Goal: Task Accomplishment & Management: Manage account settings

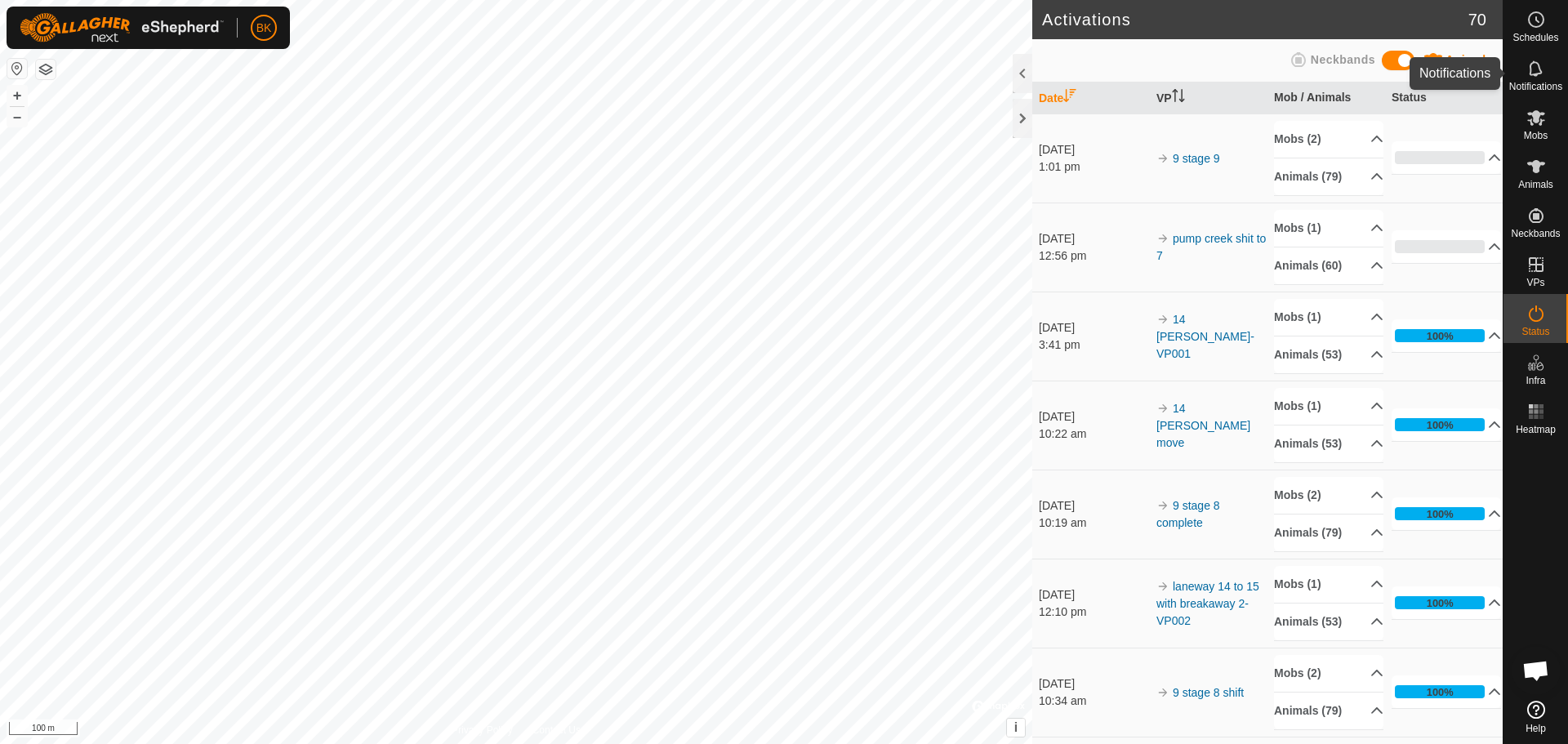
click at [1530, 65] on icon at bounding box center [1536, 69] width 20 height 20
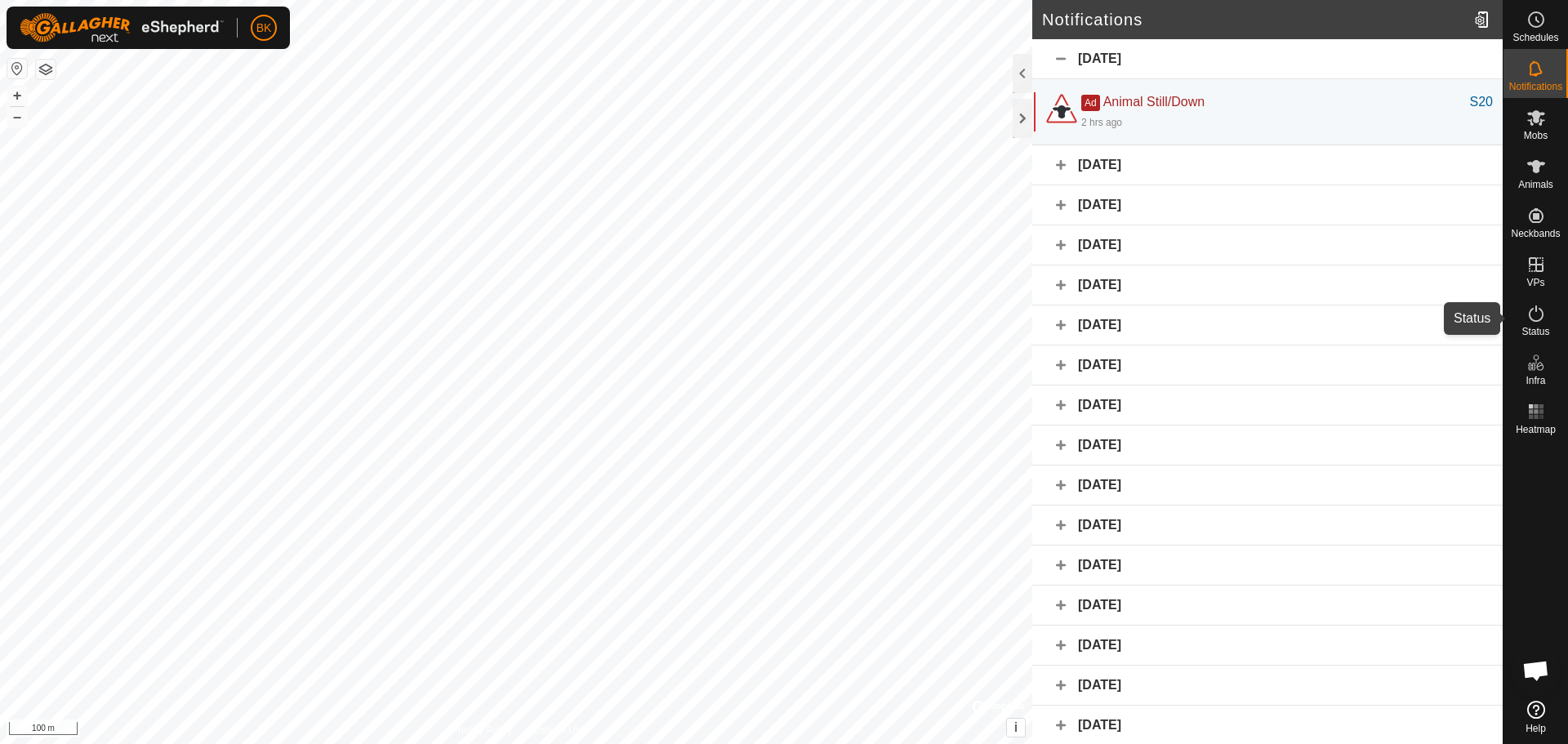
click at [1543, 316] on icon at bounding box center [1536, 313] width 14 height 16
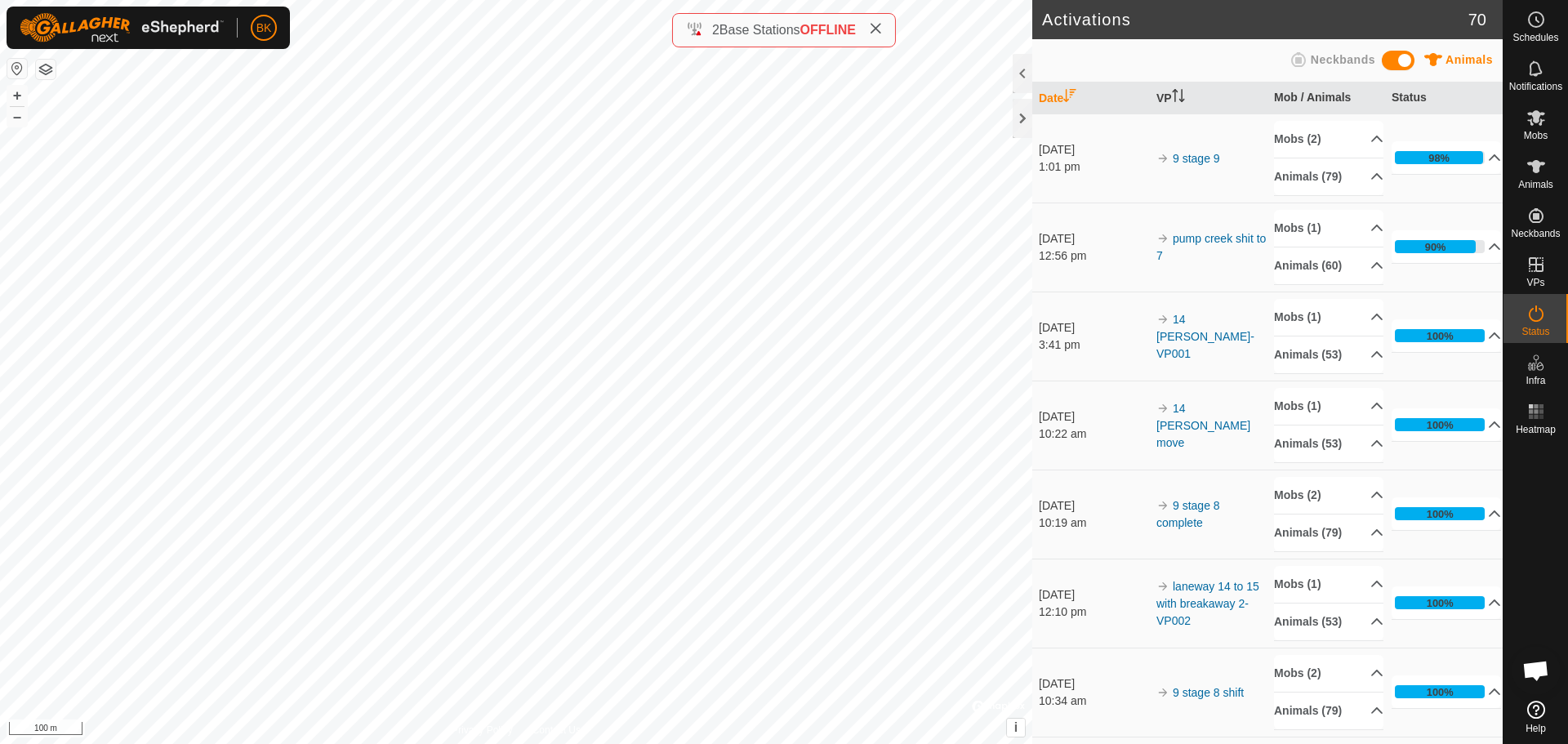
click at [876, 25] on icon at bounding box center [876, 29] width 13 height 13
click at [1548, 32] on span "Schedules" at bounding box center [1536, 37] width 46 height 10
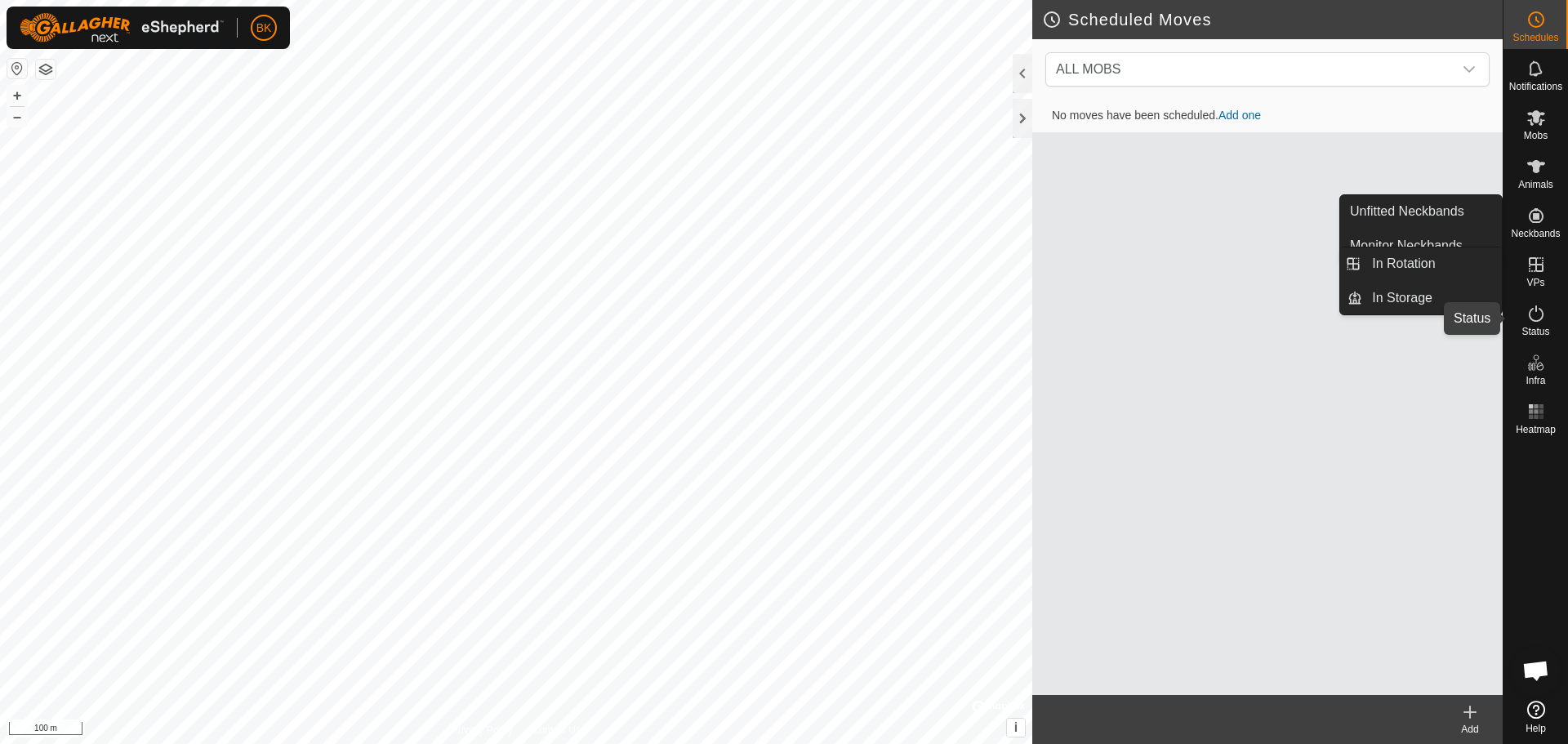
click at [1545, 308] on icon at bounding box center [1536, 313] width 20 height 20
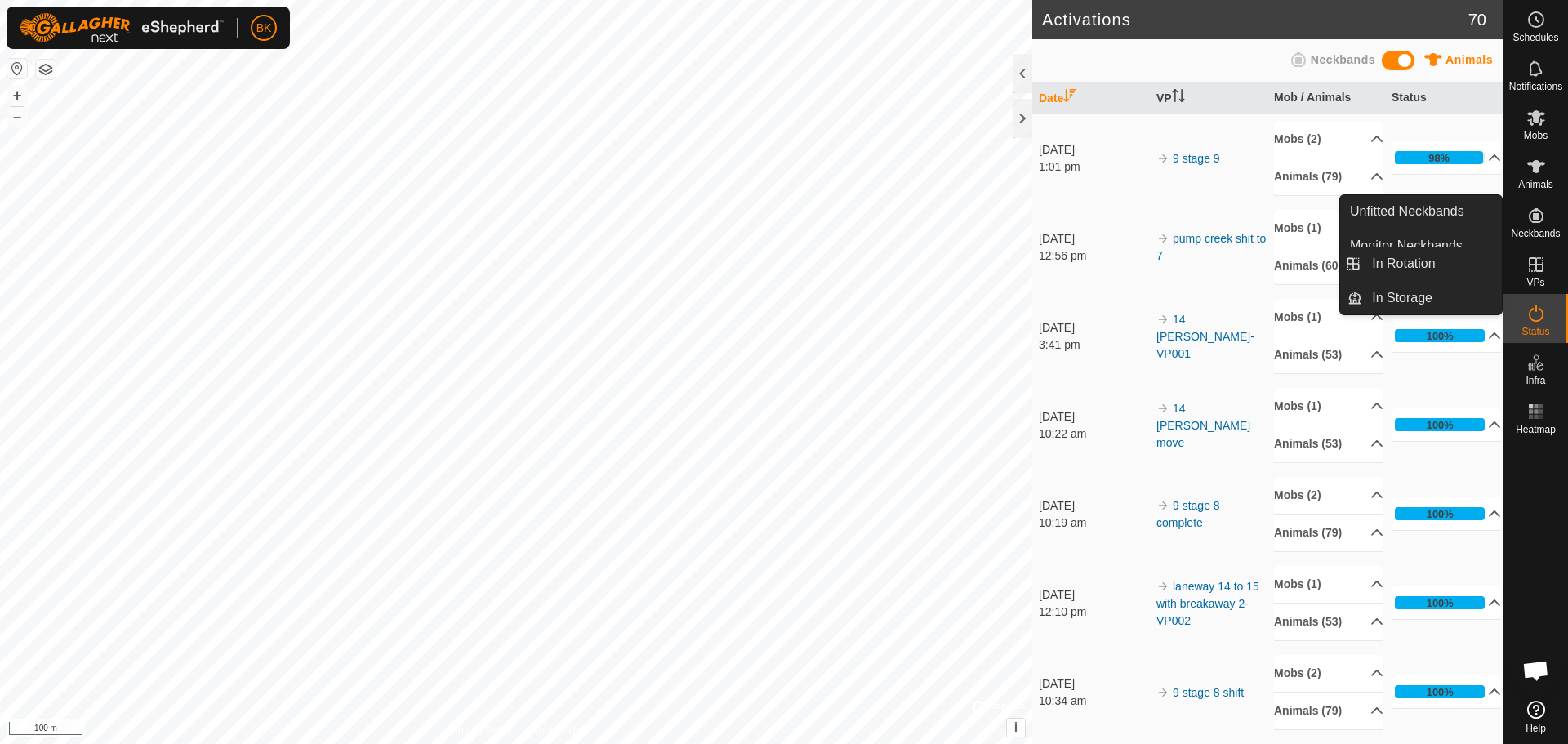
click at [1536, 322] on icon at bounding box center [1536, 313] width 20 height 20
click at [1539, 277] on div "VPs" at bounding box center [1536, 268] width 65 height 49
drag, startPoint x: 1558, startPoint y: 262, endPoint x: 1550, endPoint y: 269, distance: 10.6
click at [1557, 265] on div "VPs" at bounding box center [1536, 268] width 65 height 49
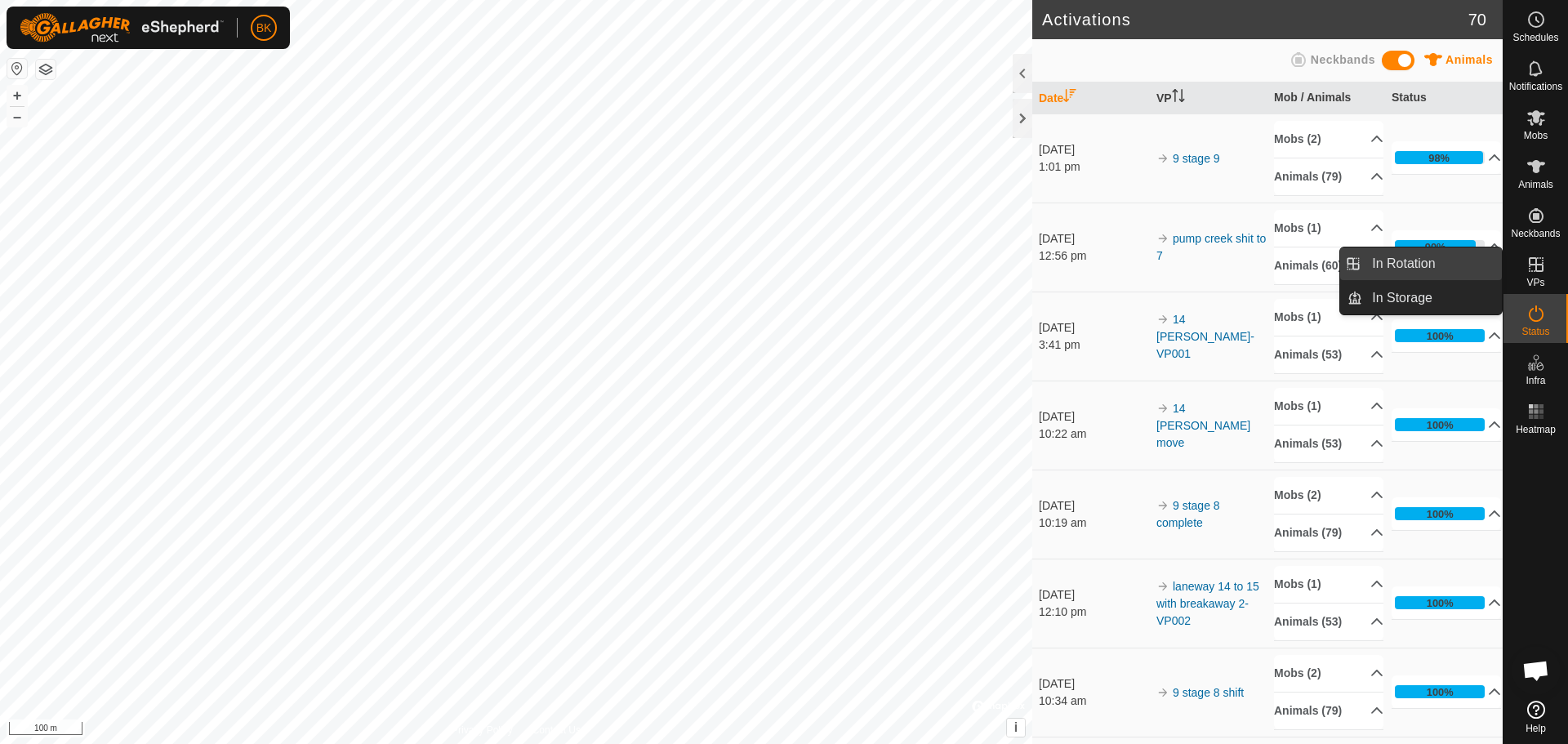
click at [1425, 273] on link "In Rotation" at bounding box center [1432, 264] width 140 height 32
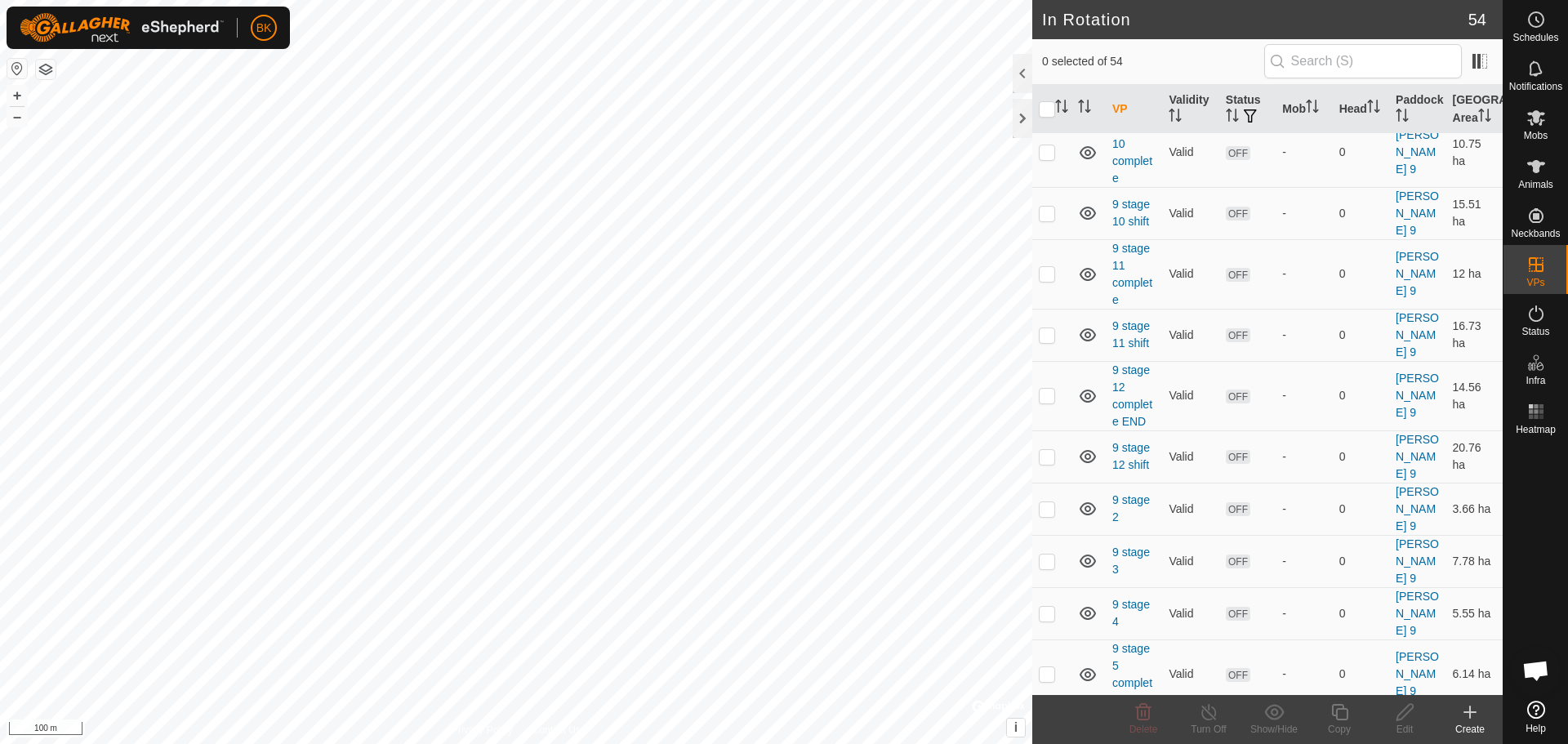
scroll to position [2603, 0]
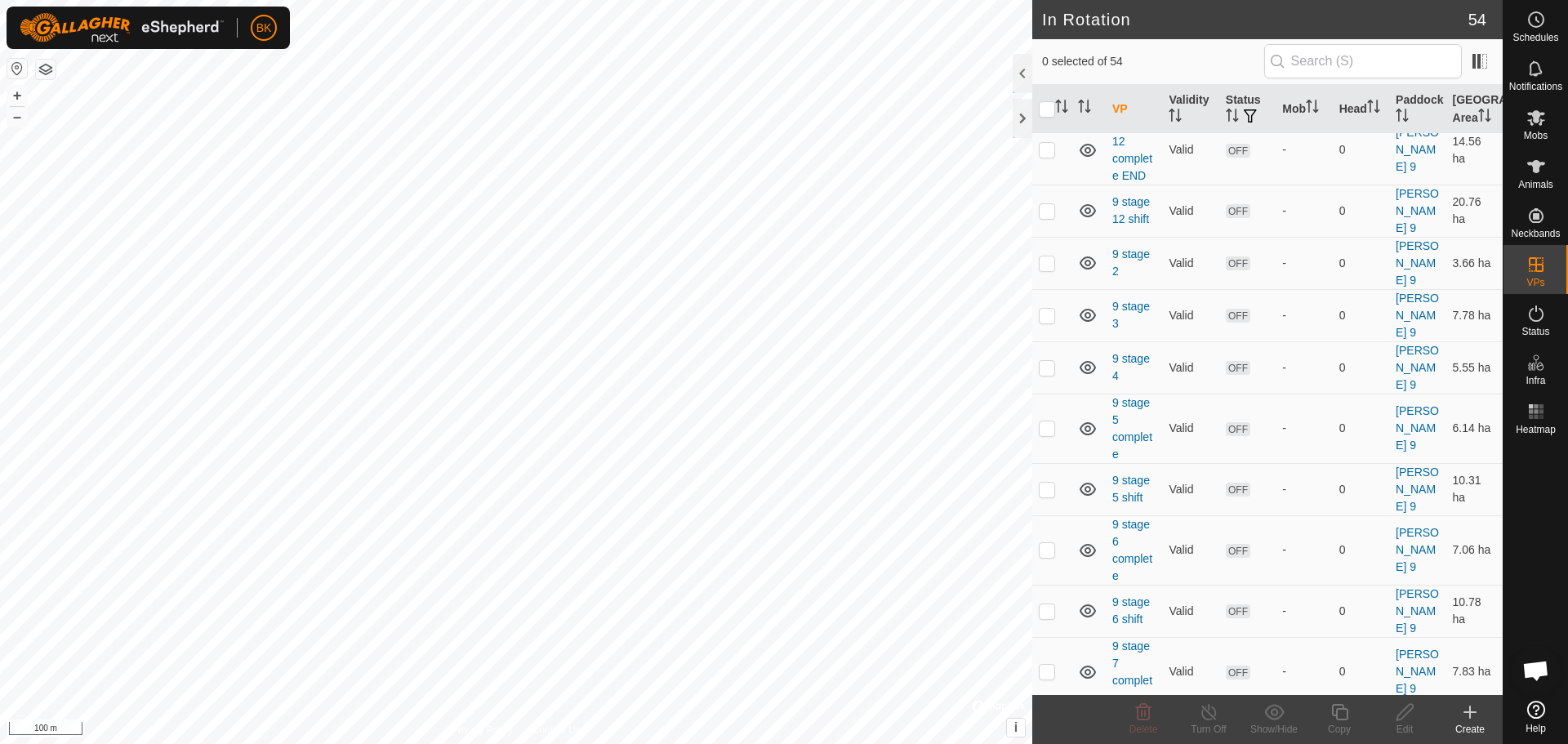
checkbox input "true"
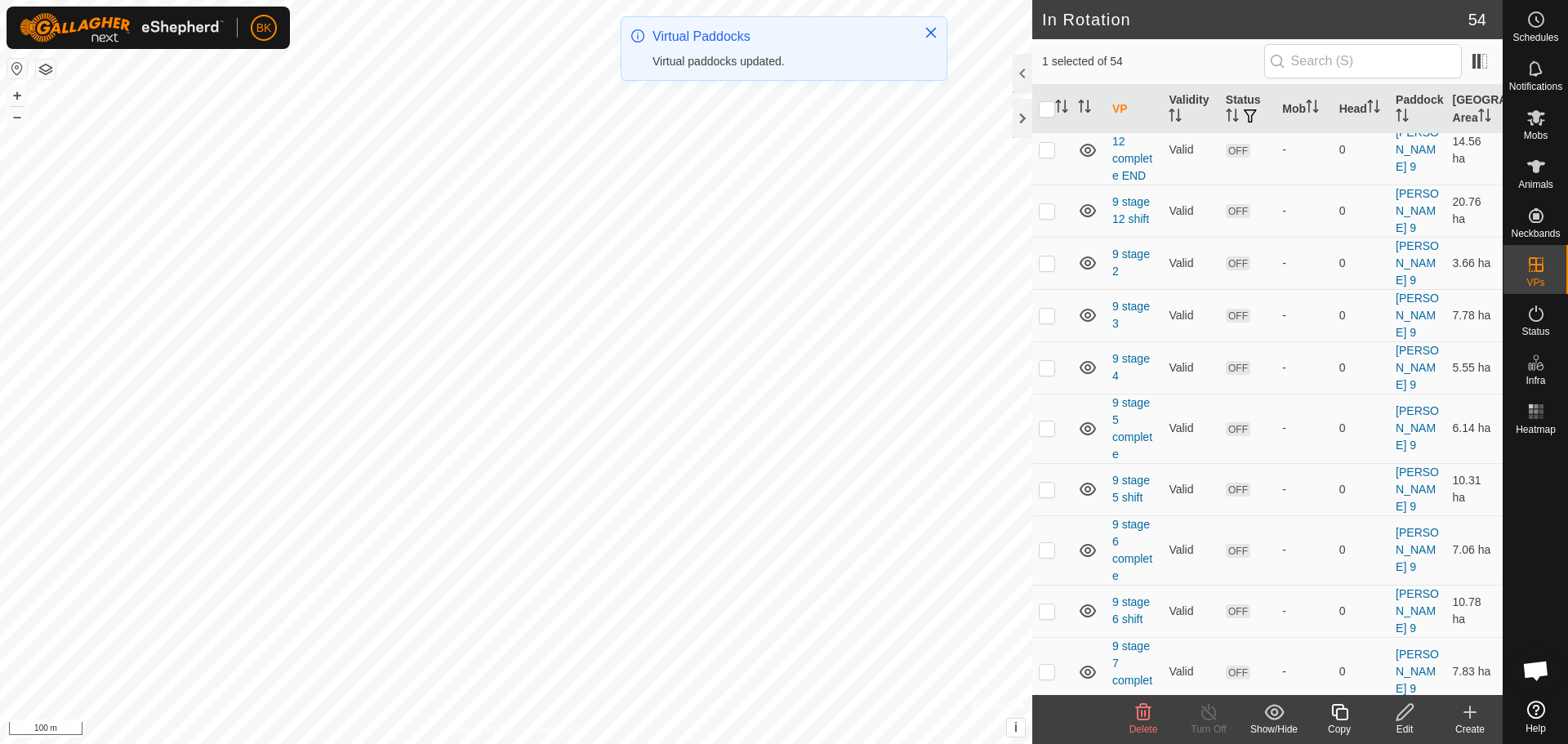
scroll to position [0, 0]
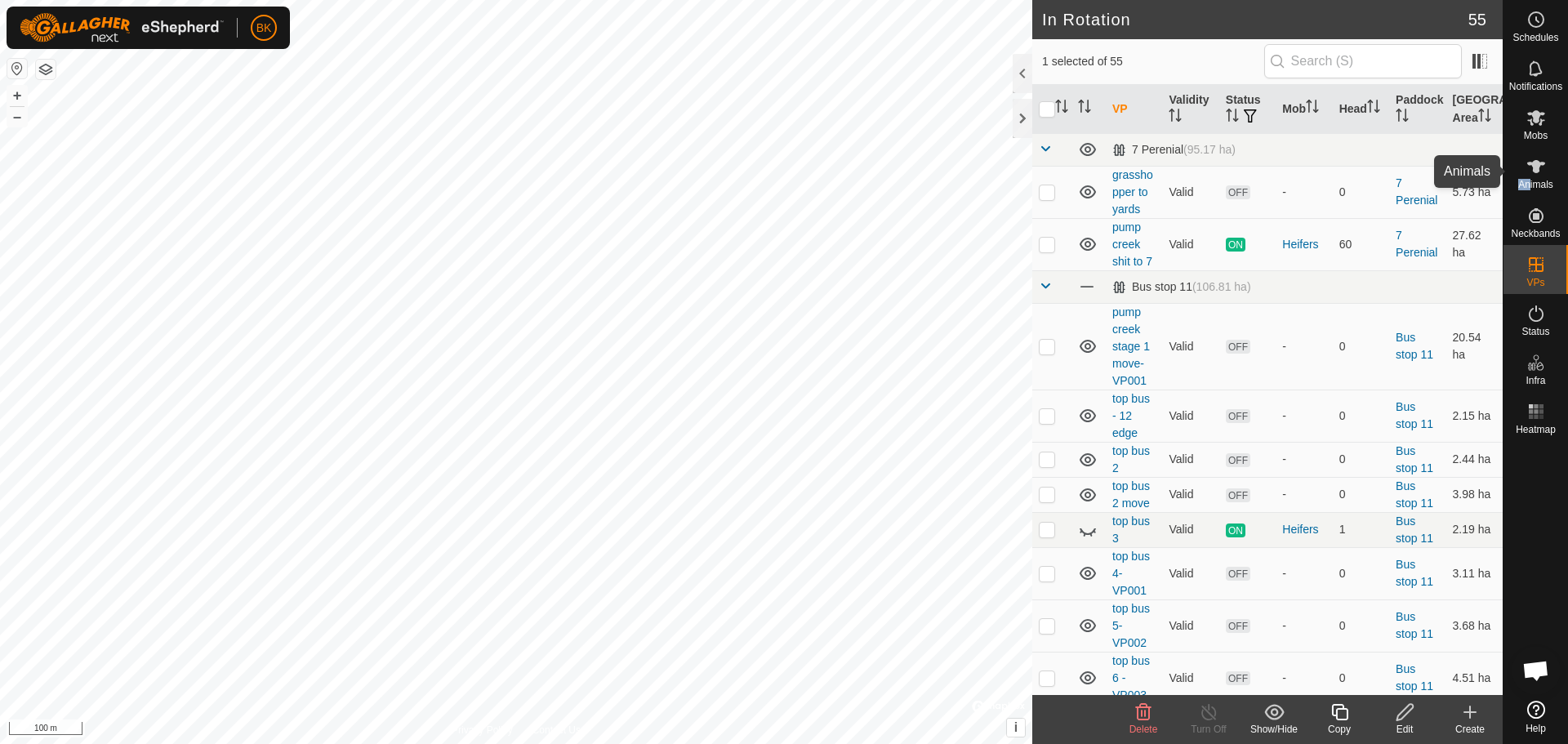
click at [1530, 180] on span "Animals" at bounding box center [1536, 184] width 35 height 10
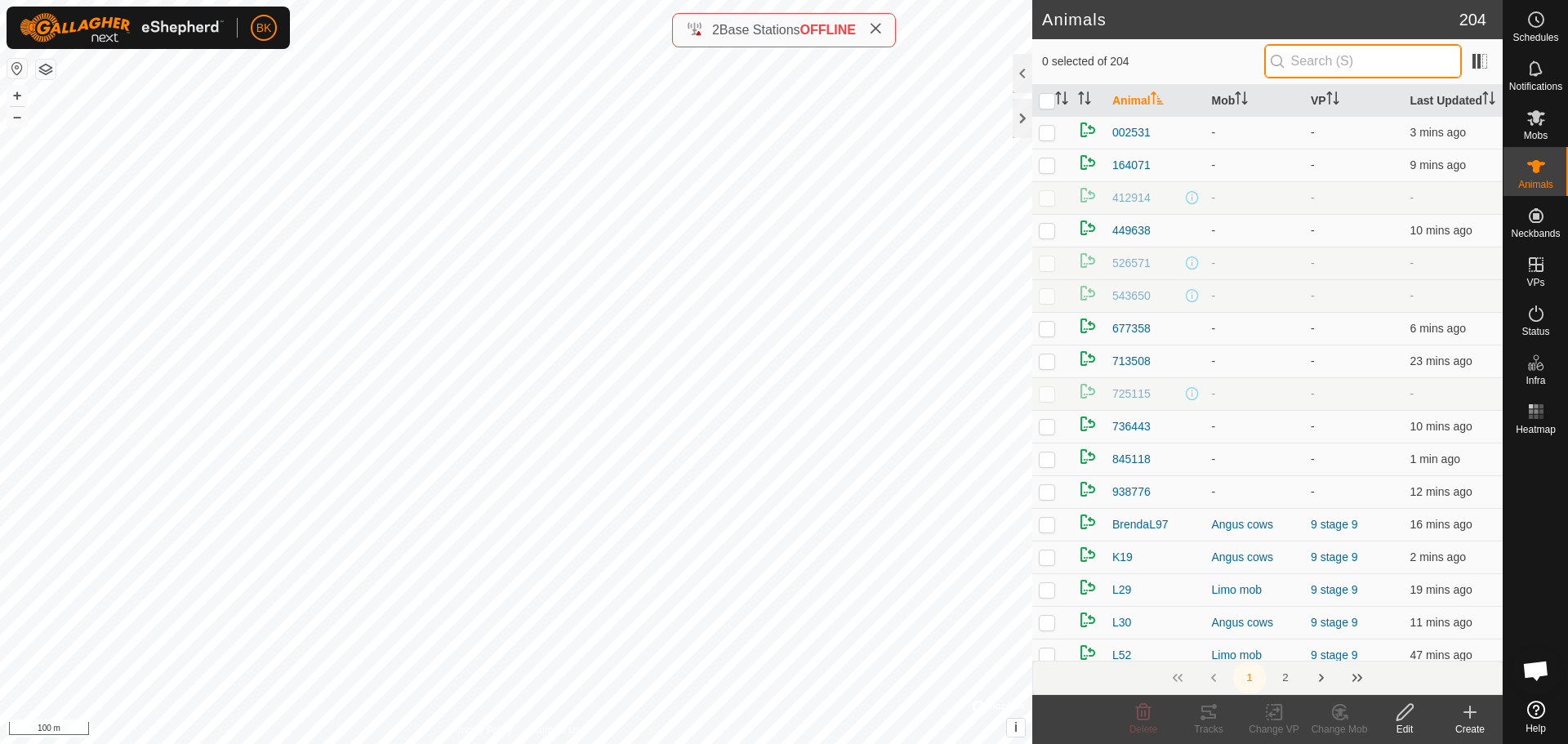
click at [1333, 61] on input "text" at bounding box center [1363, 61] width 198 height 34
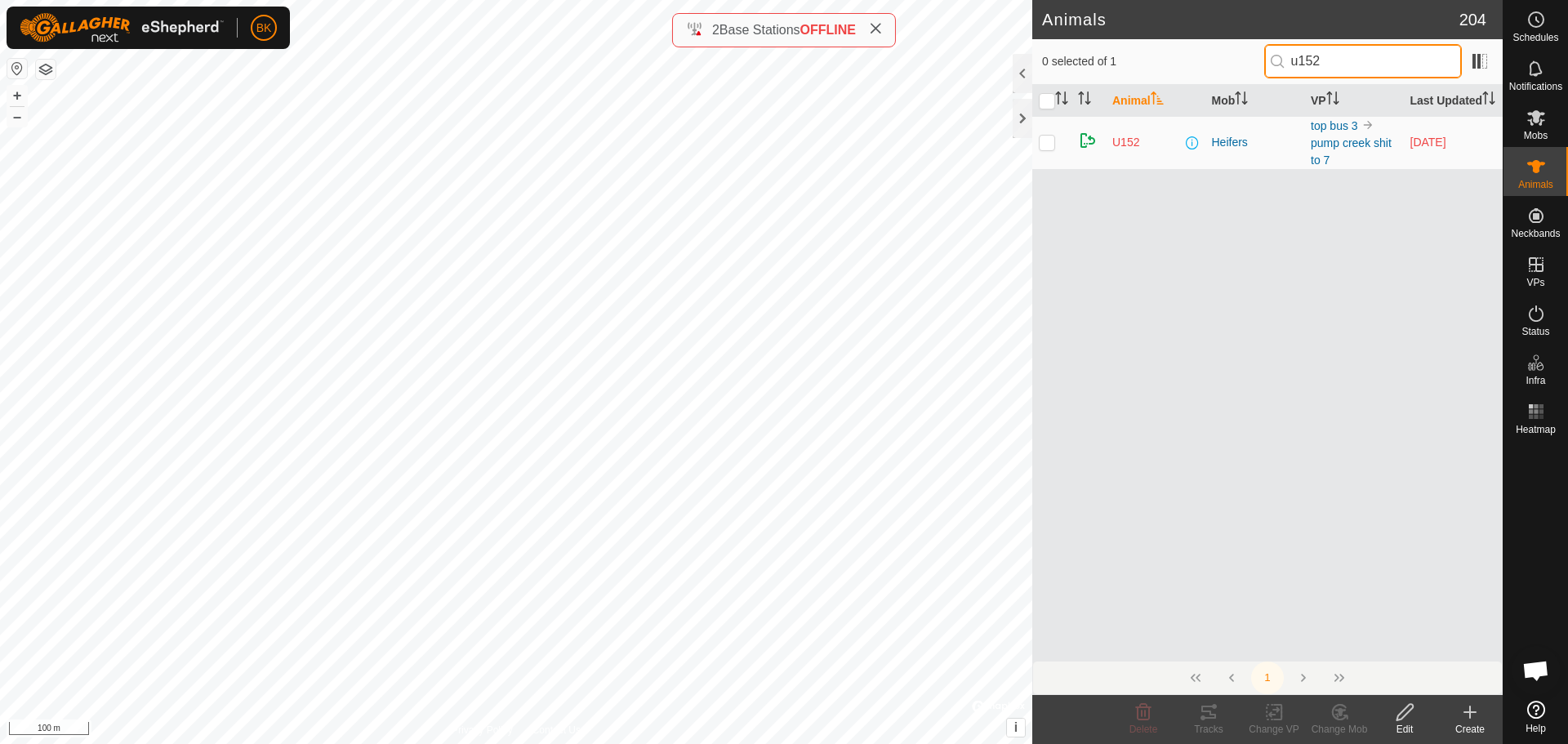
type input "u152"
click at [1049, 149] on p-checkbox at bounding box center [1046, 142] width 16 height 13
checkbox input "true"
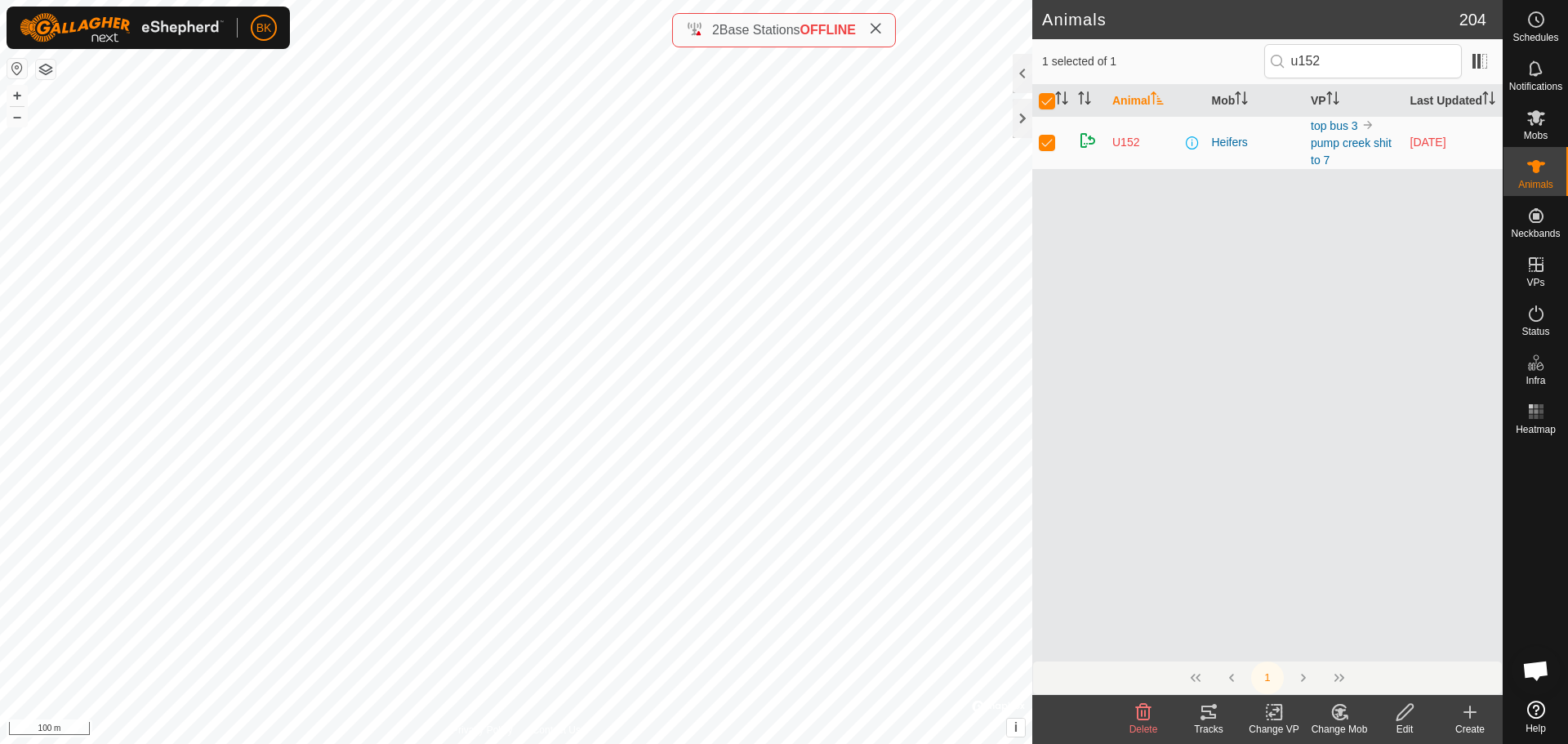
click at [1404, 712] on icon at bounding box center [1405, 712] width 20 height 20
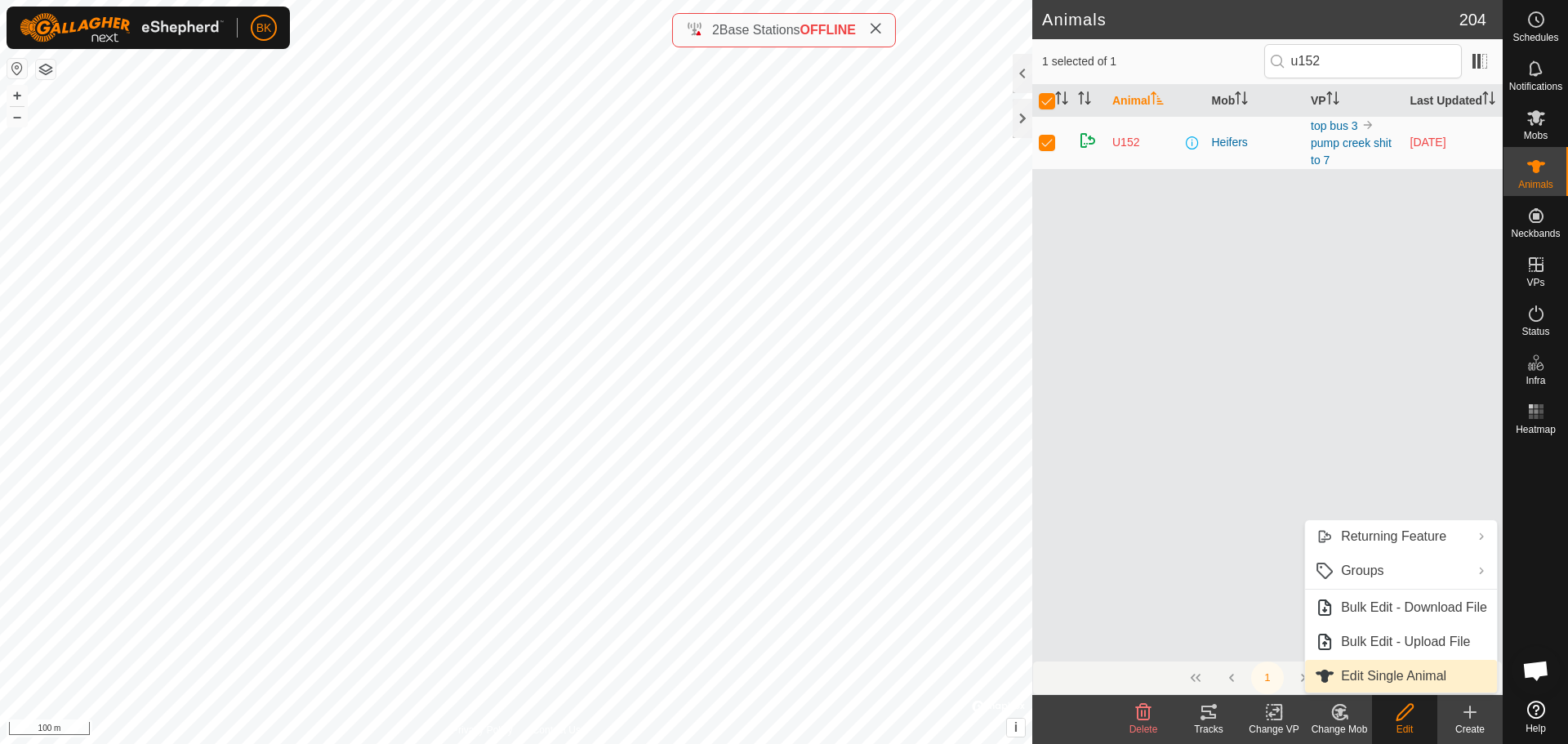
click at [1371, 674] on link "Edit Single Animal" at bounding box center [1401, 676] width 192 height 32
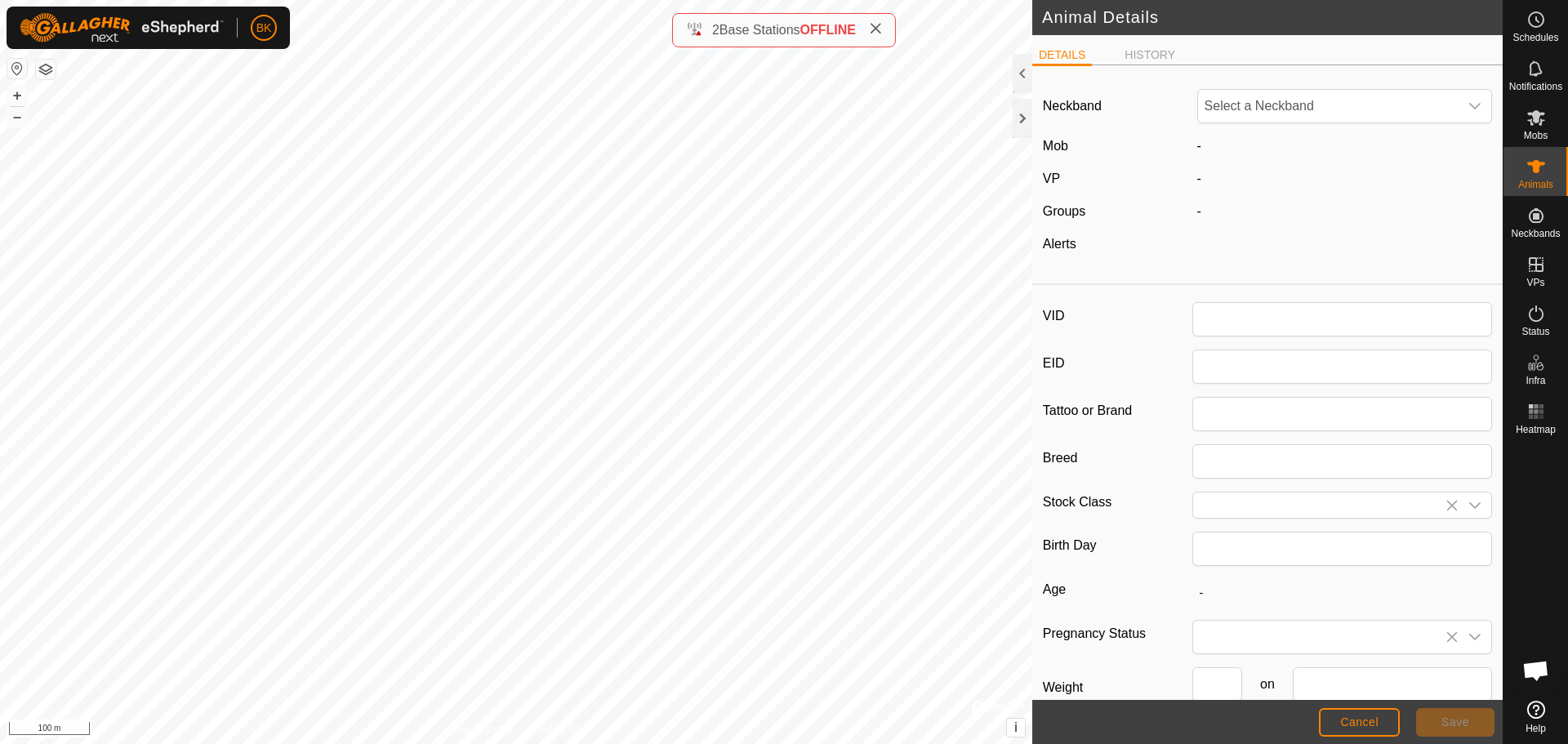
type input "U152"
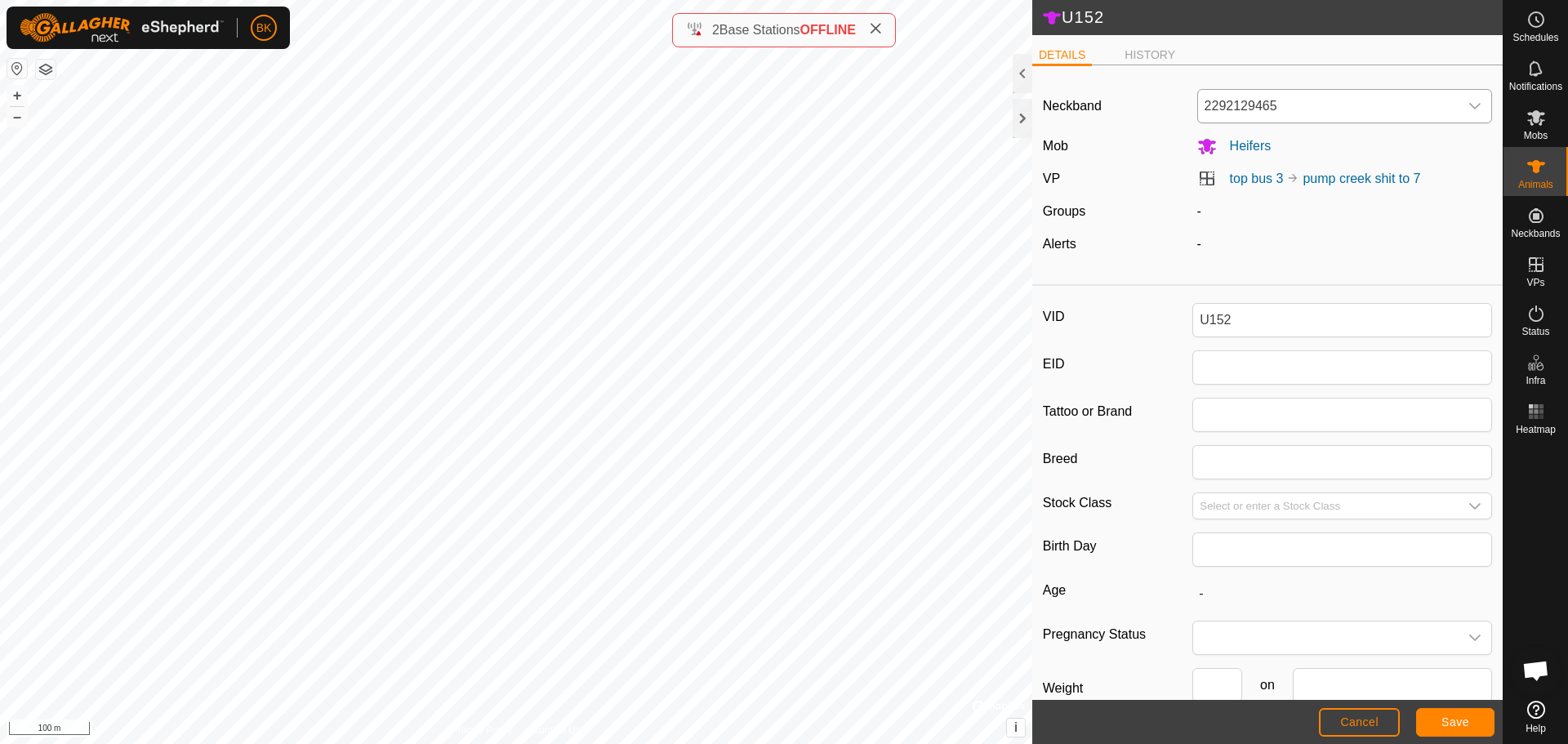
click at [1440, 112] on span "2292129465" at bounding box center [1329, 106] width 262 height 32
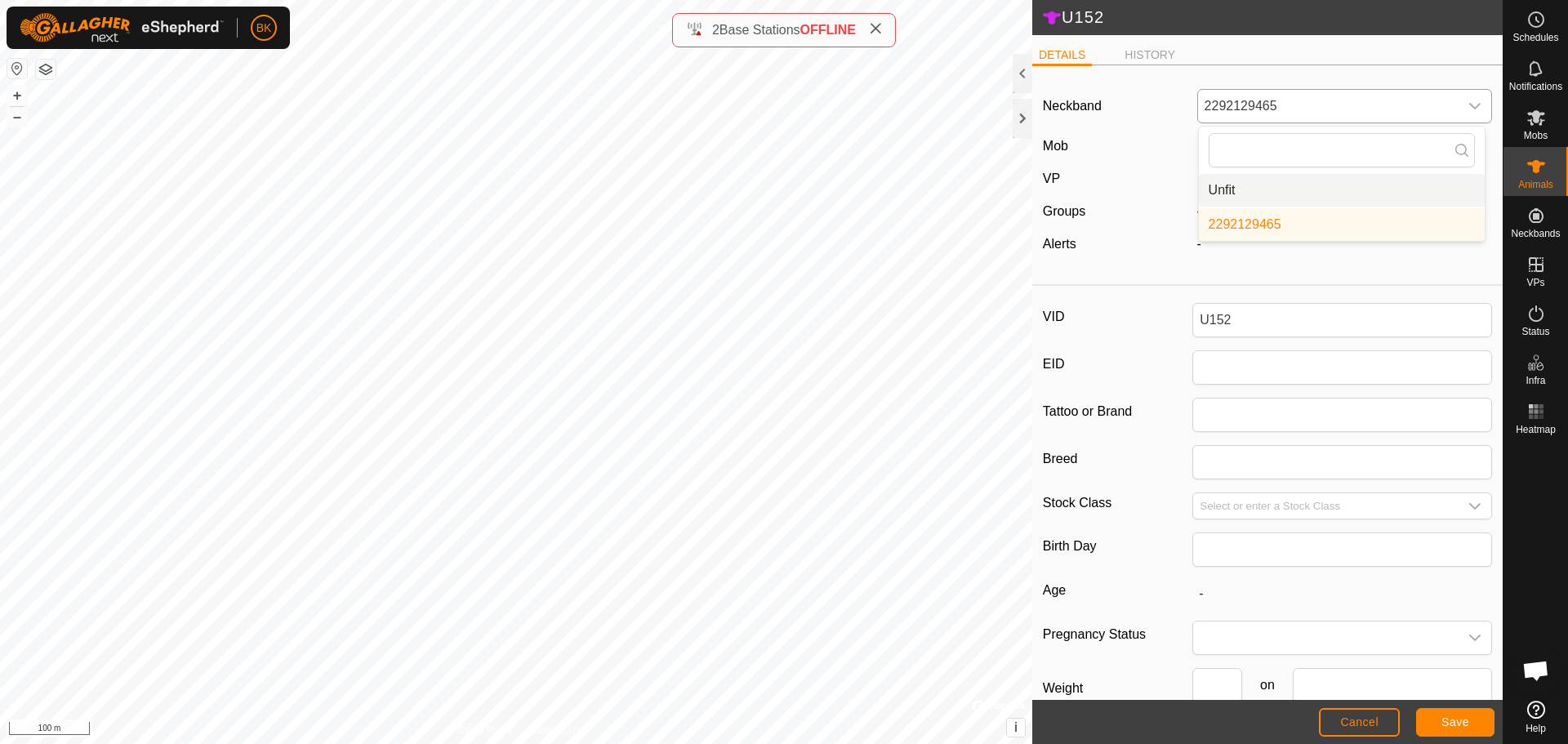
click at [1269, 193] on li "Unfit" at bounding box center [1342, 190] width 286 height 32
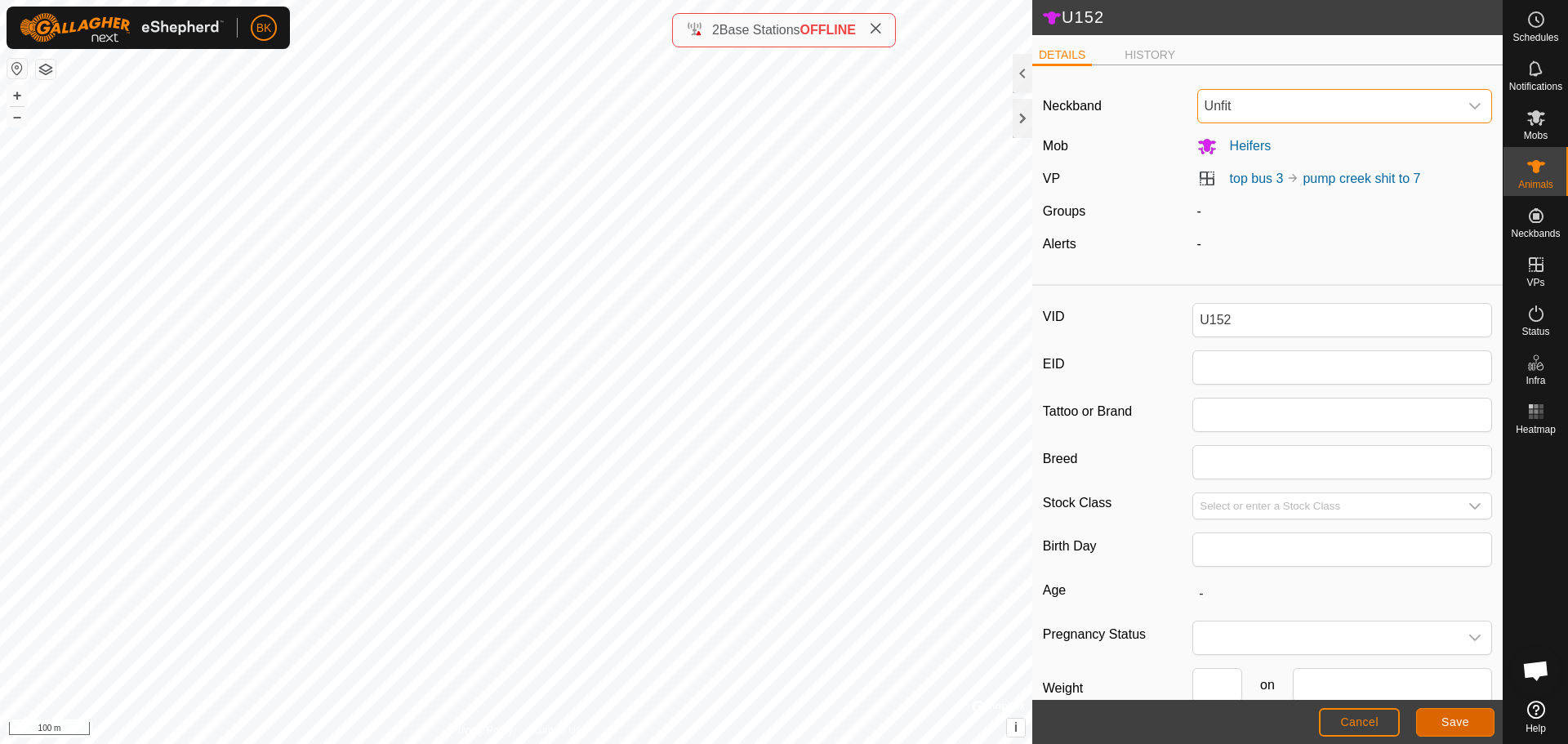
click at [1456, 718] on span "Save" at bounding box center [1455, 722] width 28 height 13
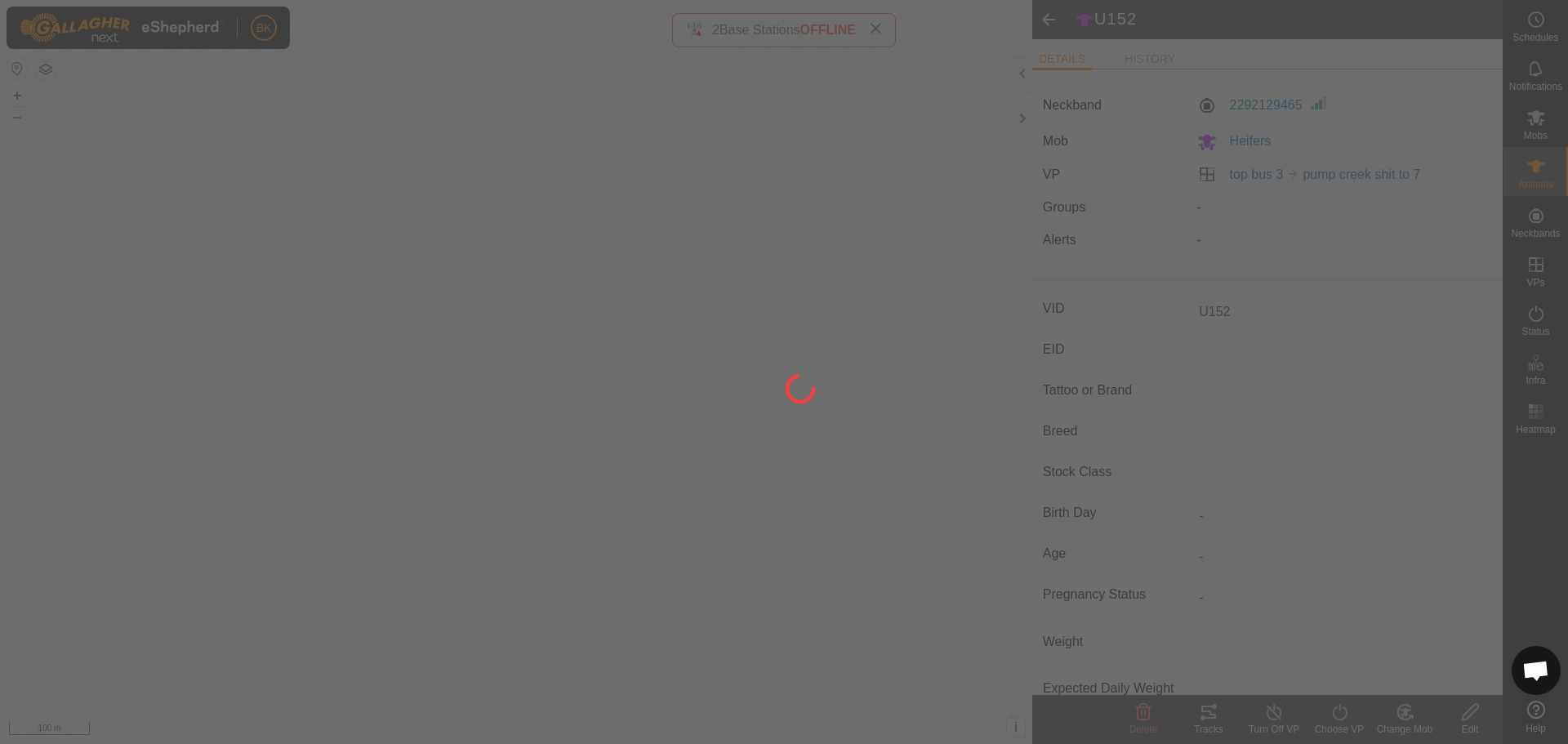
type input "-"
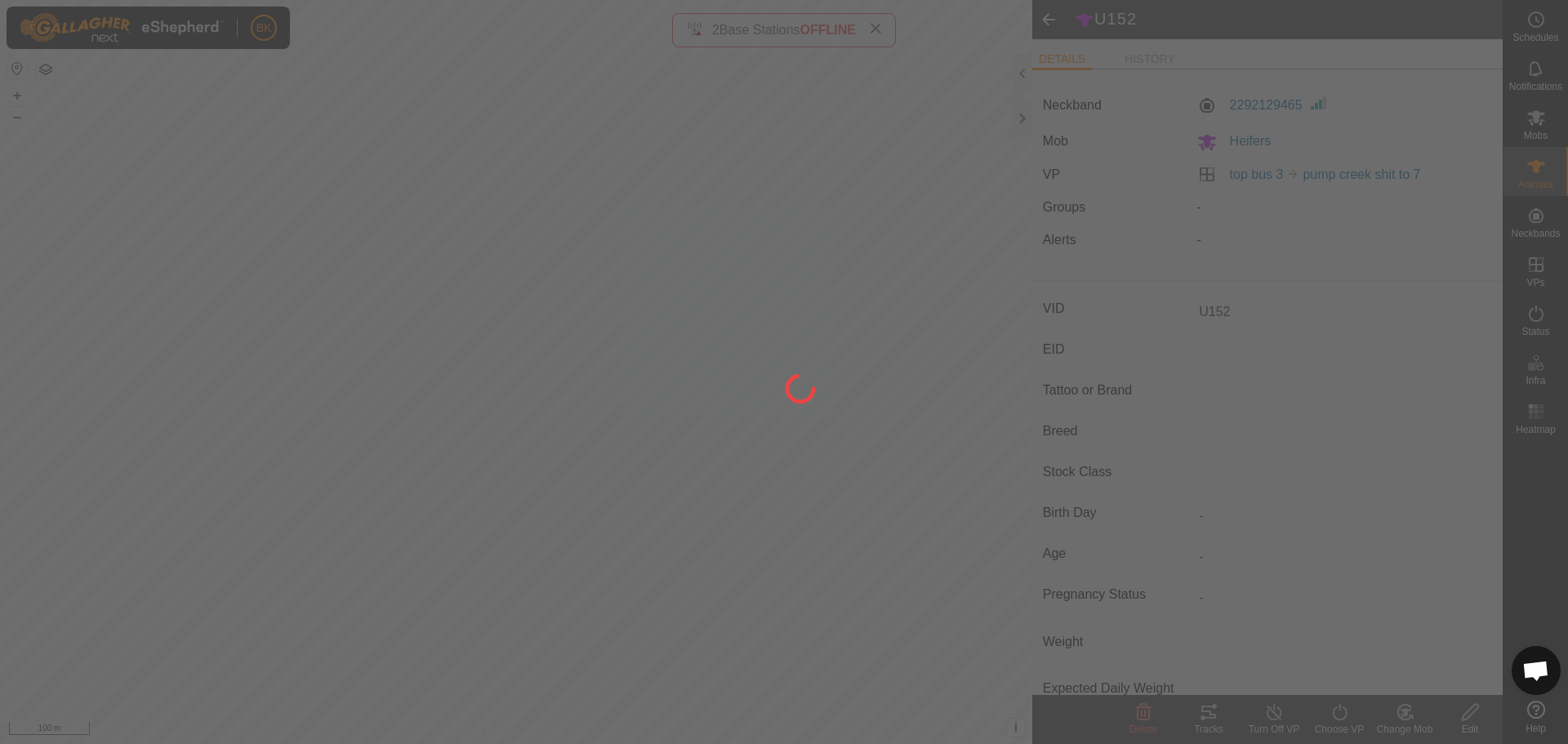
type input "-"
type input "0 kg"
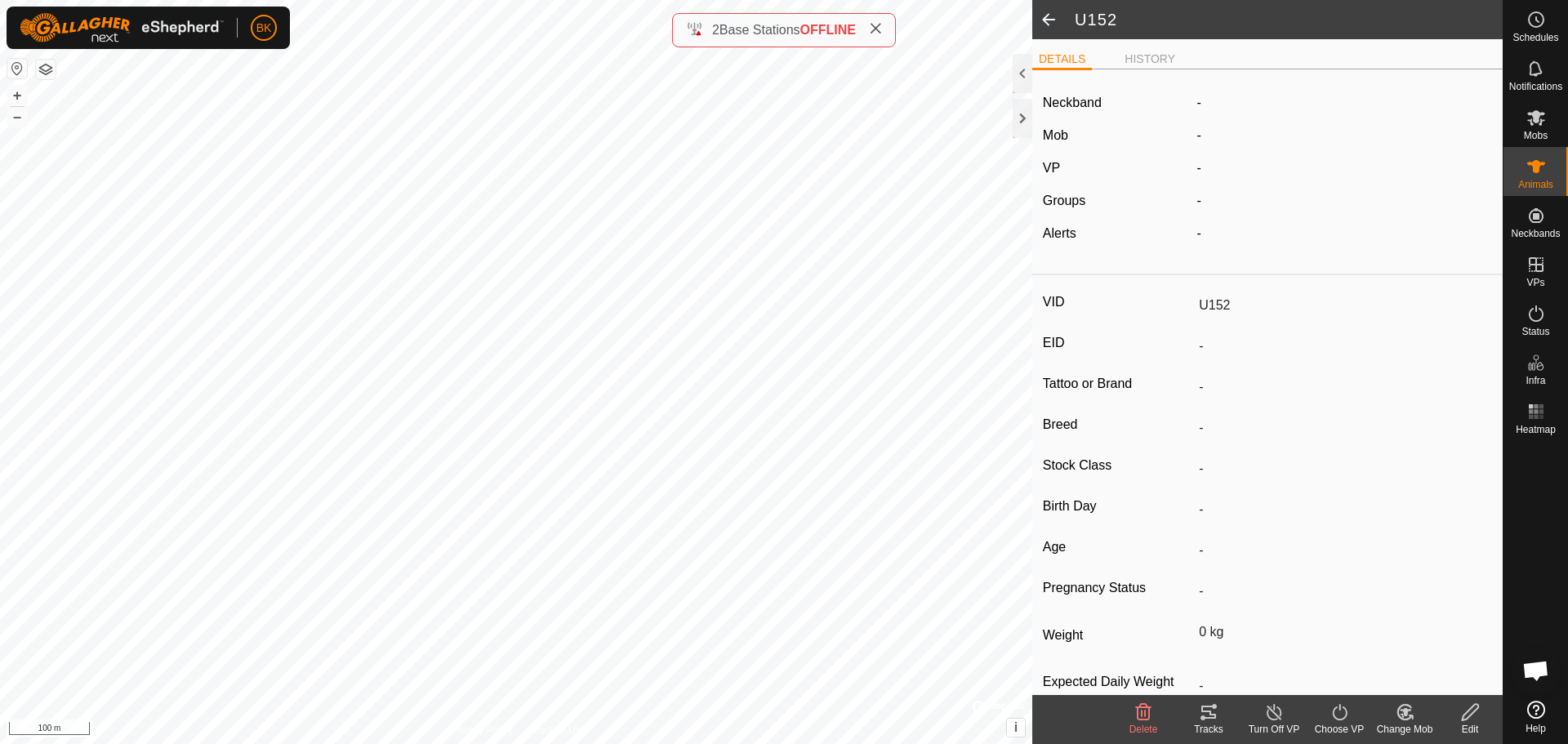
drag, startPoint x: 1049, startPoint y: 25, endPoint x: 1567, endPoint y: 166, distance: 536.8
click at [1053, 24] on span at bounding box center [1049, 19] width 32 height 39
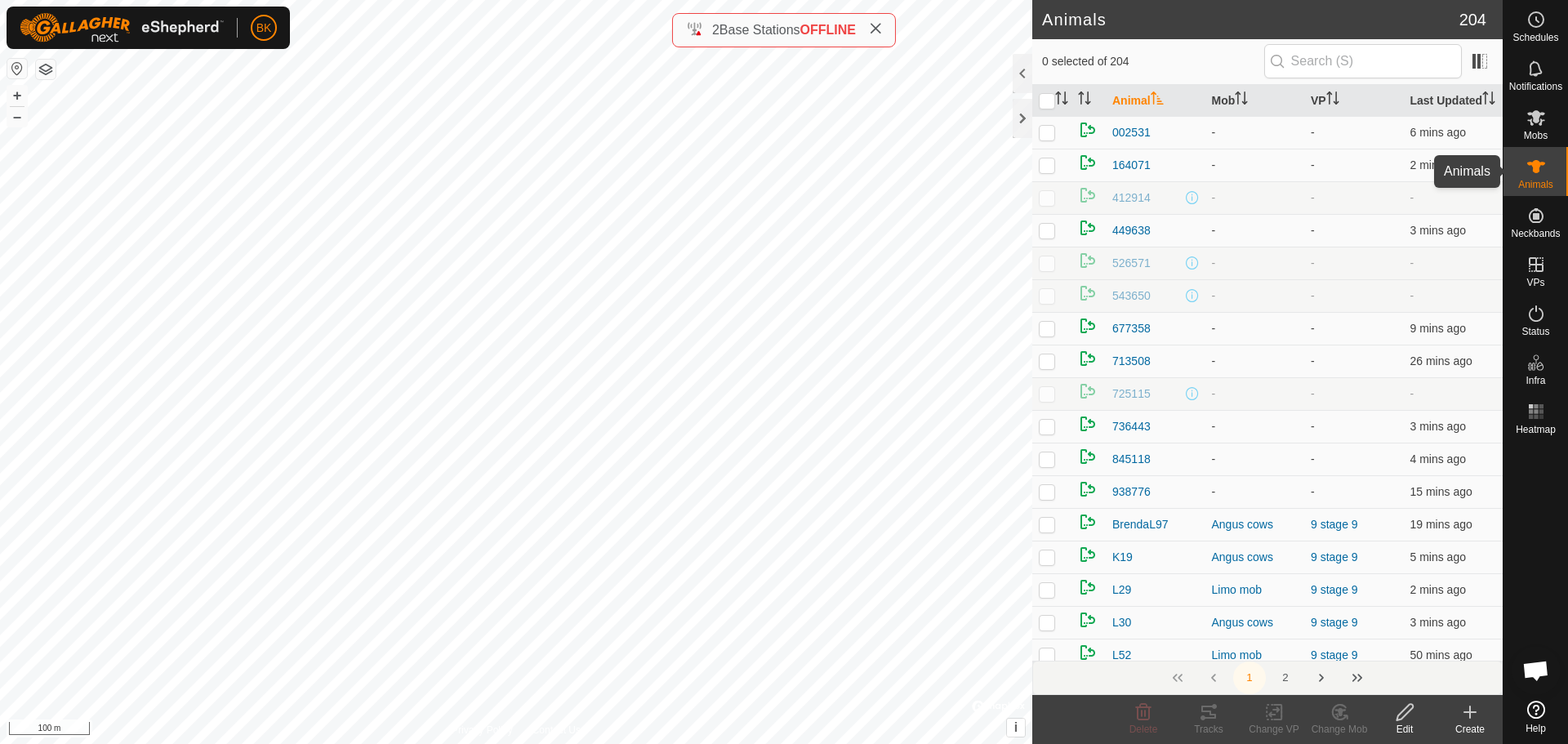
click at [1550, 174] on es-animals-svg-icon at bounding box center [1536, 166] width 30 height 26
click at [1412, 717] on icon at bounding box center [1405, 712] width 20 height 20
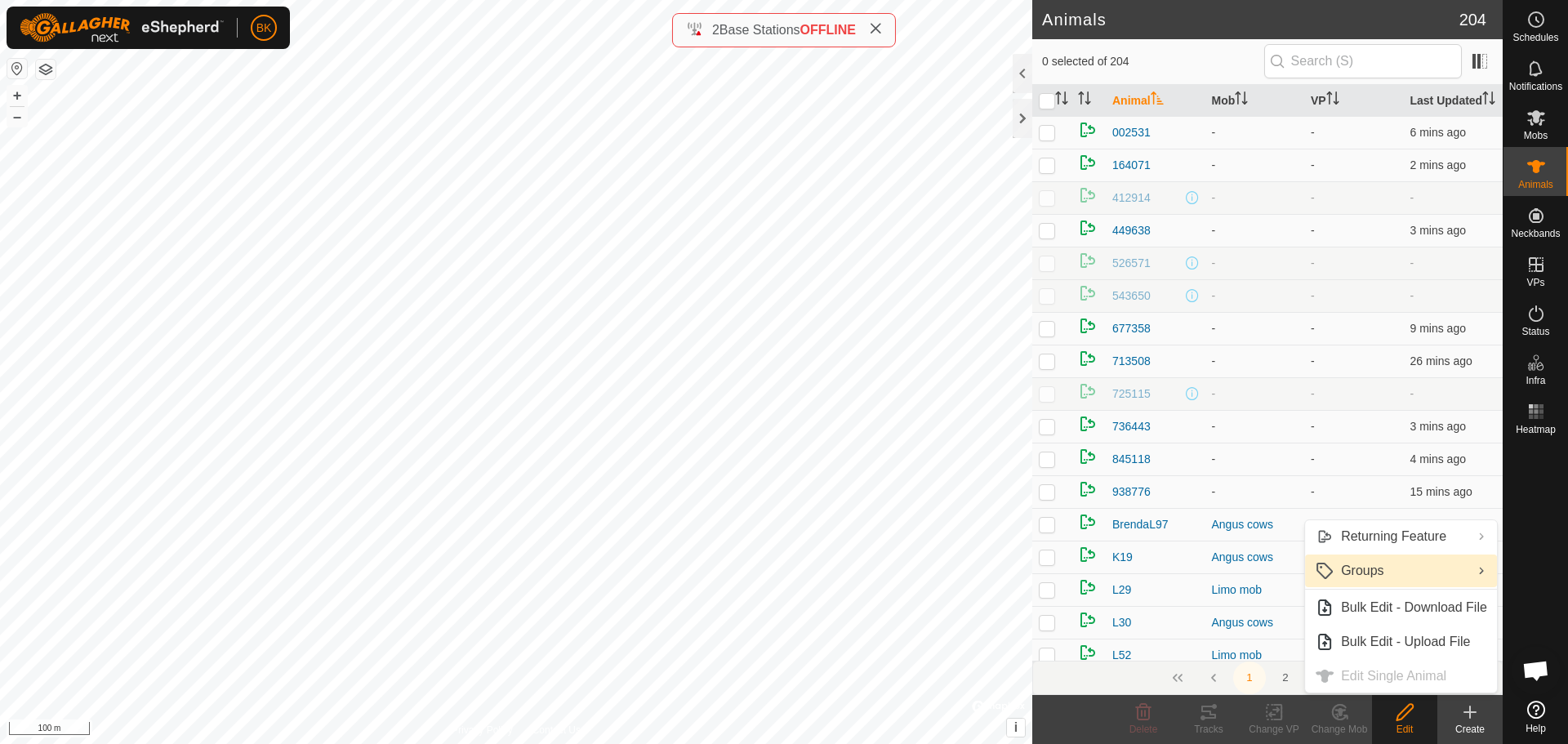
click at [1411, 567] on link "Groups" at bounding box center [1401, 570] width 192 height 32
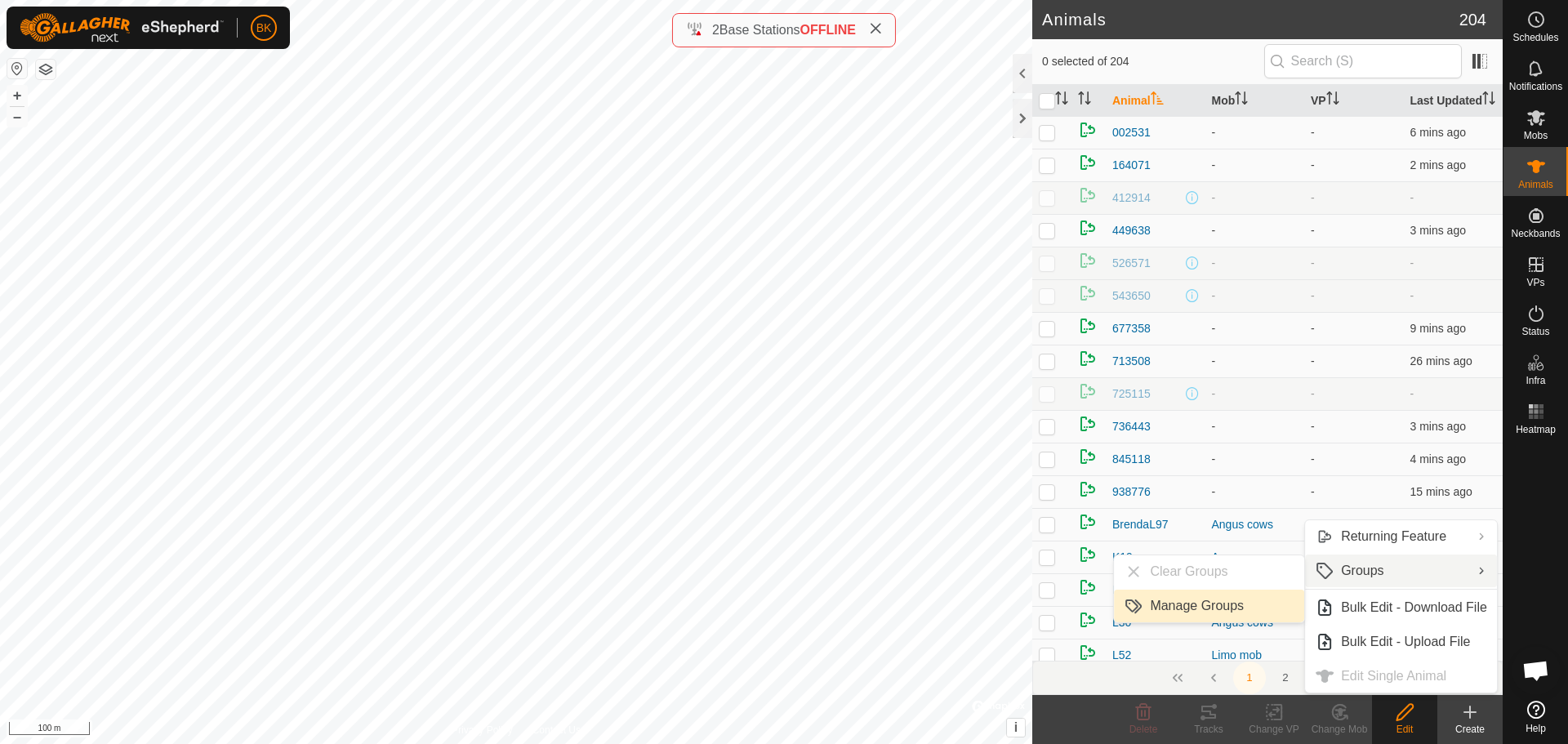
click at [1201, 612] on link "Manage Groups" at bounding box center [1209, 606] width 190 height 32
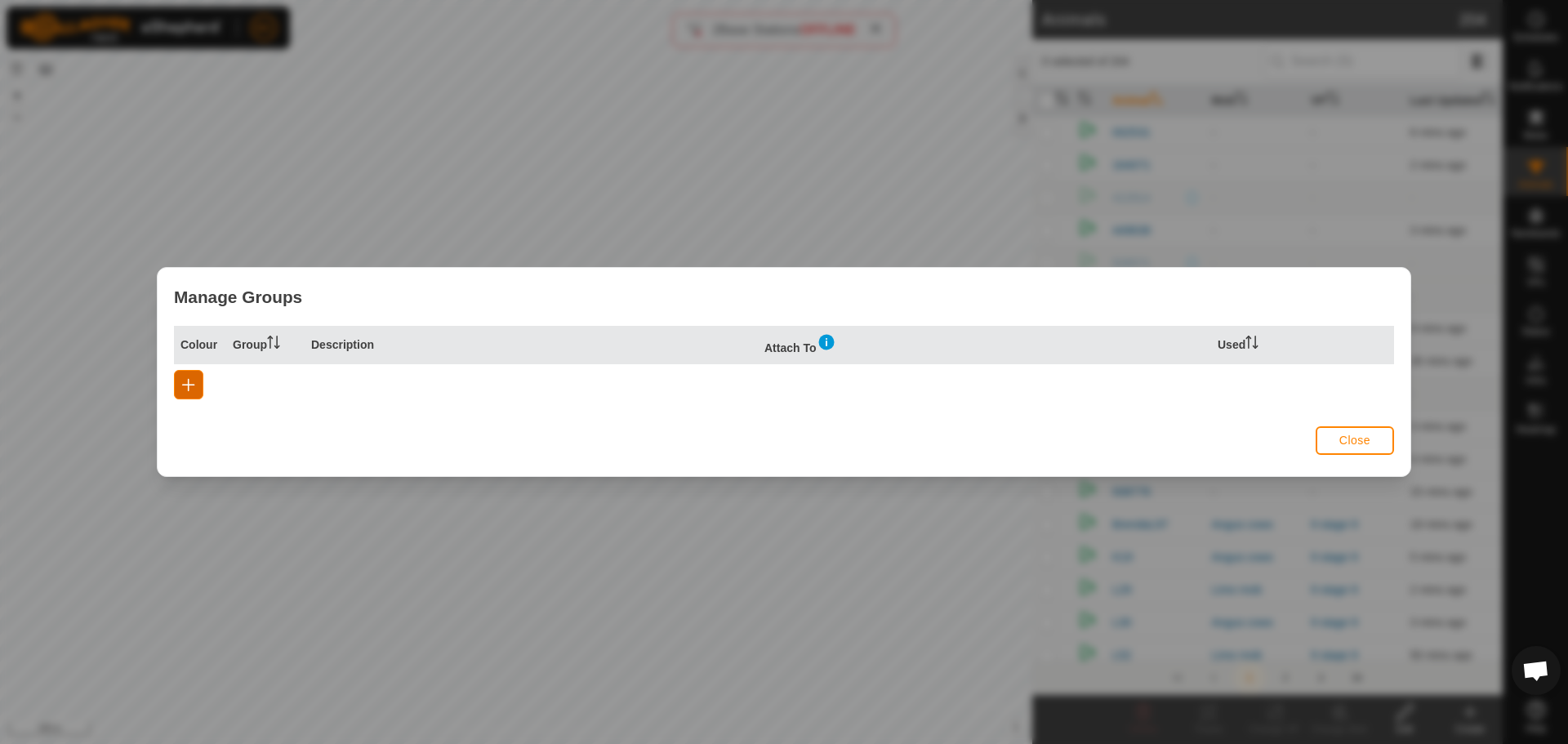
click at [186, 380] on span "button" at bounding box center [189, 385] width 13 height 13
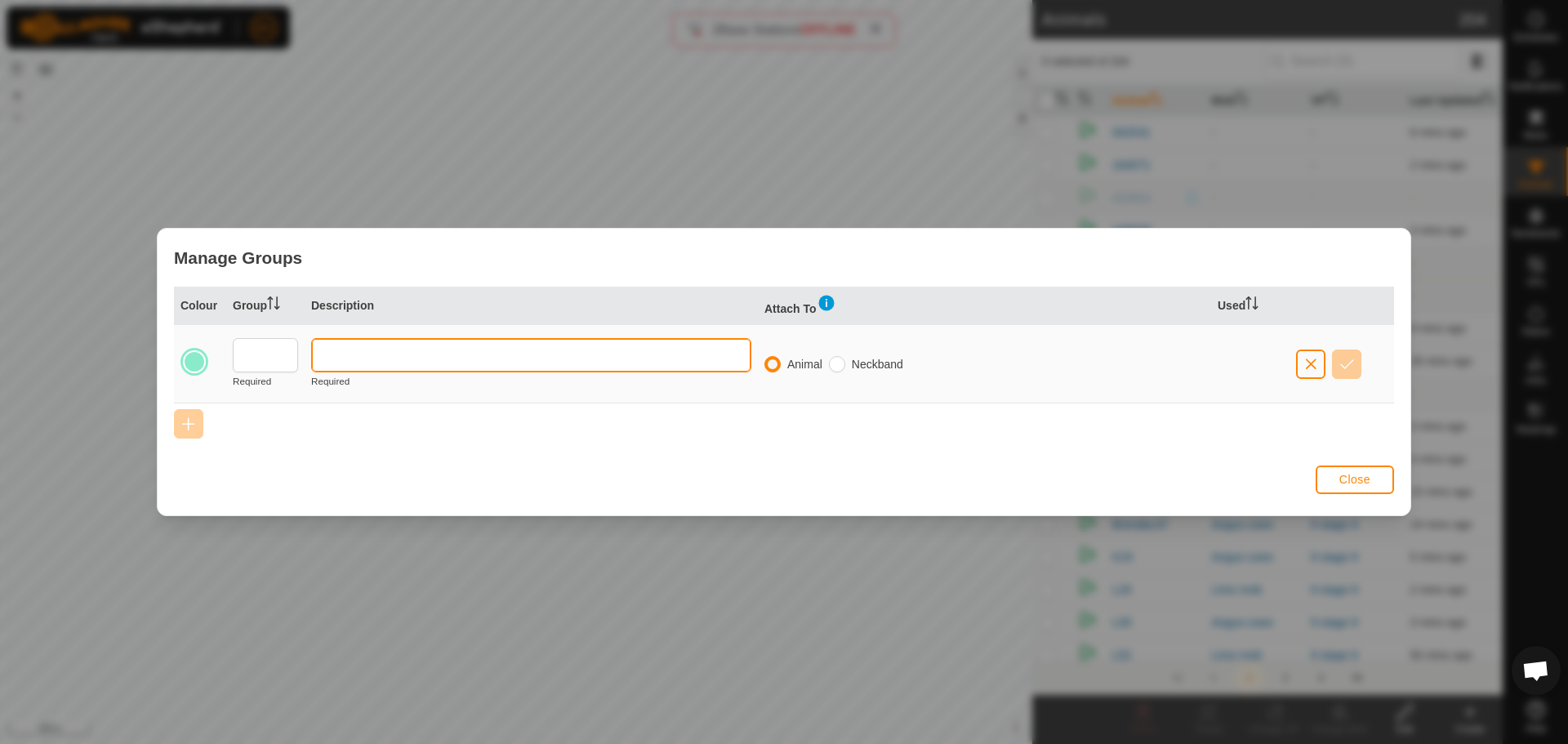
click at [448, 353] on input "text" at bounding box center [531, 355] width 440 height 34
click at [1363, 471] on button "Close" at bounding box center [1355, 479] width 78 height 29
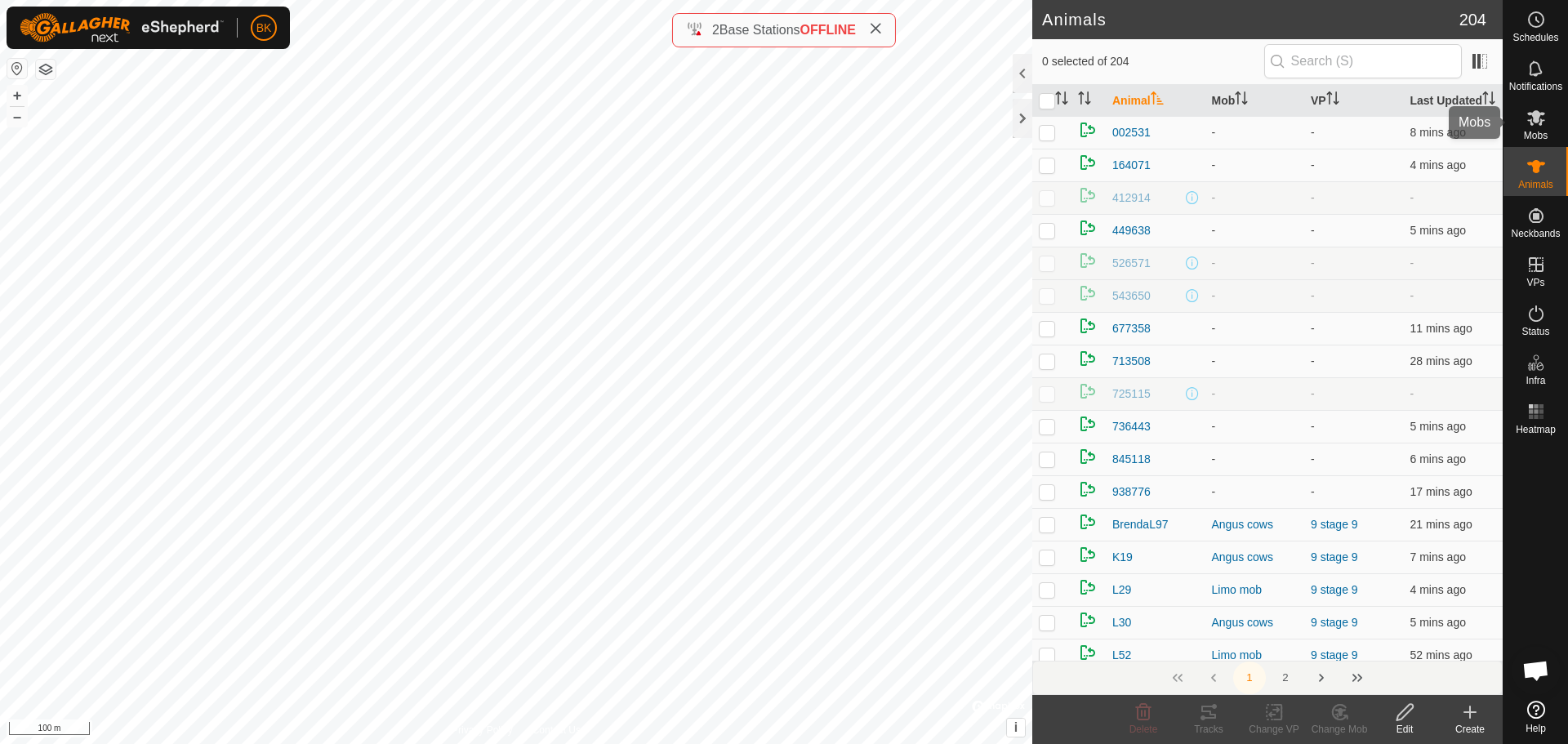
drag, startPoint x: 1535, startPoint y: 121, endPoint x: 1524, endPoint y: 125, distance: 11.7
click at [1535, 124] on icon at bounding box center [1536, 117] width 20 height 20
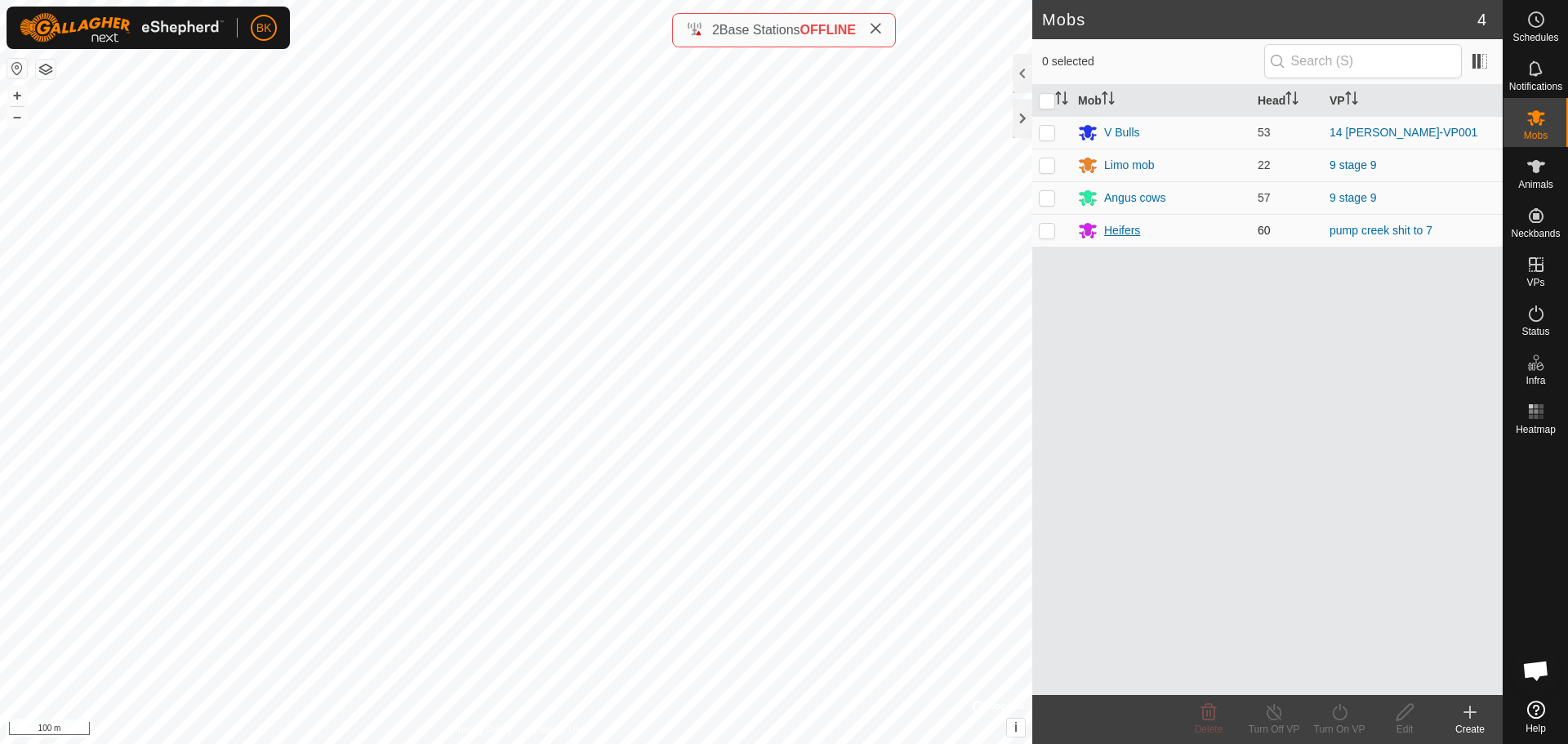
click at [1124, 224] on div "Heifers" at bounding box center [1123, 231] width 36 height 17
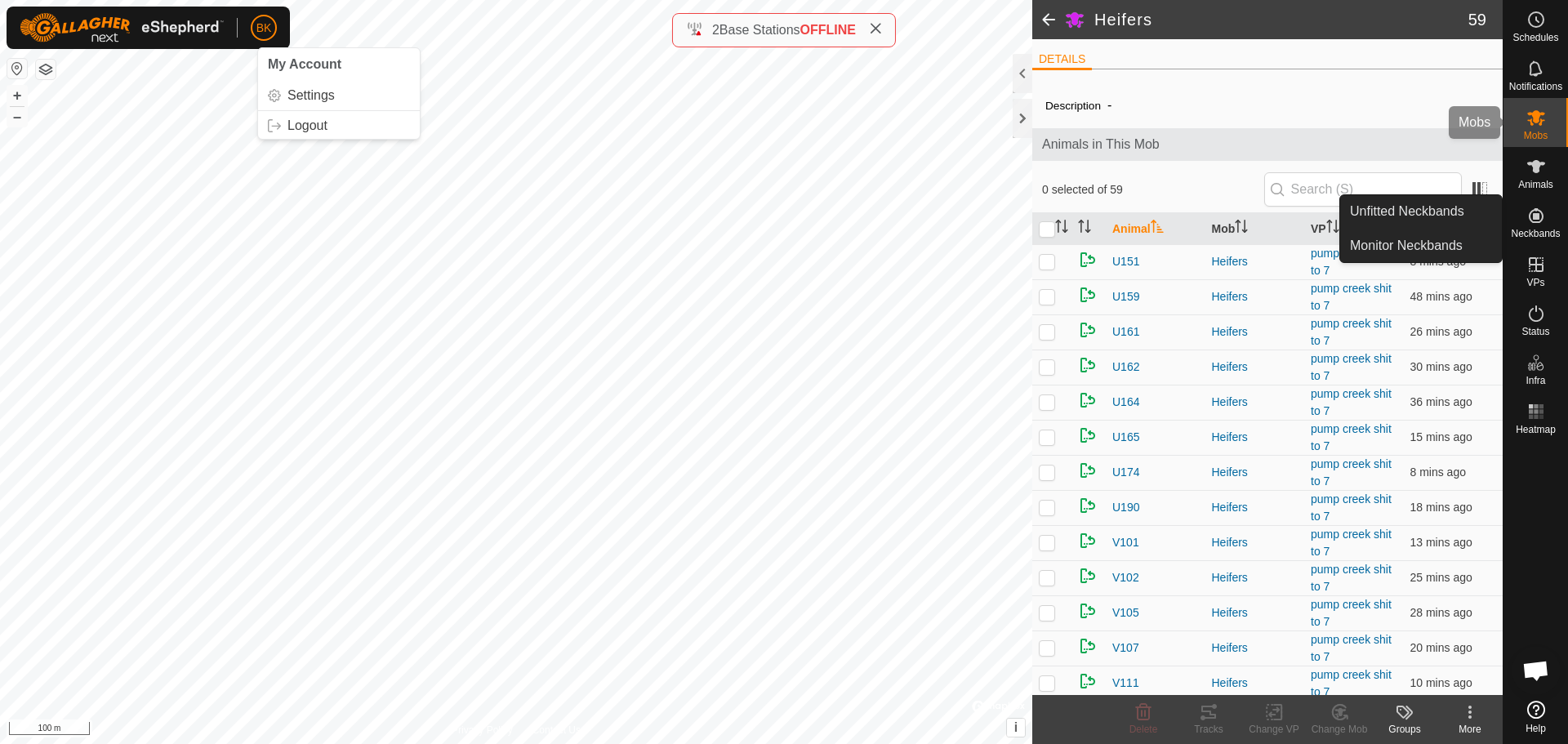
click at [1537, 116] on icon at bounding box center [1536, 117] width 18 height 15
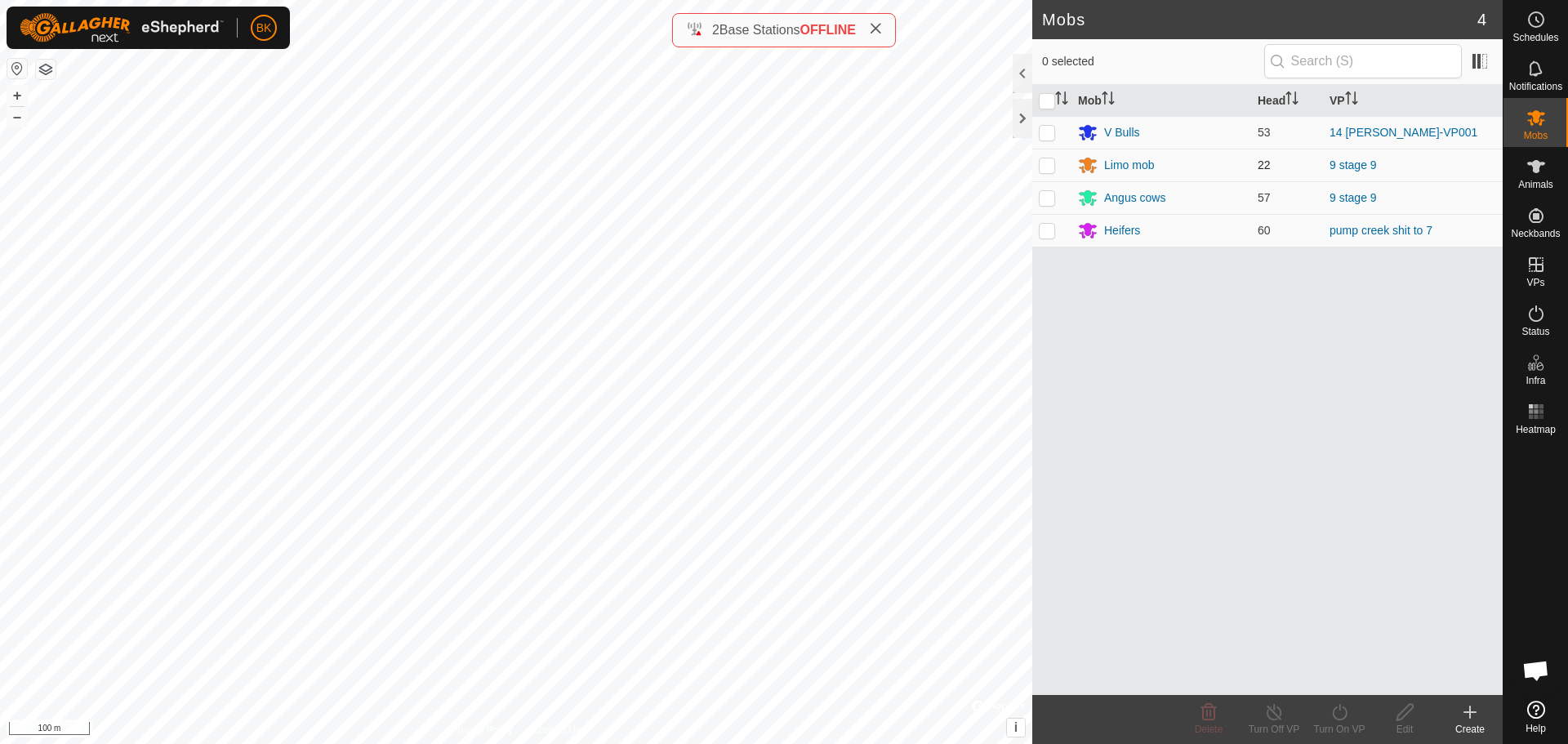
click at [1052, 165] on p-checkbox at bounding box center [1046, 165] width 16 height 13
checkbox input "true"
click at [1046, 196] on p-checkbox at bounding box center [1046, 198] width 16 height 13
checkbox input "true"
drag, startPoint x: 1546, startPoint y: 29, endPoint x: 1533, endPoint y: 38, distance: 15.8
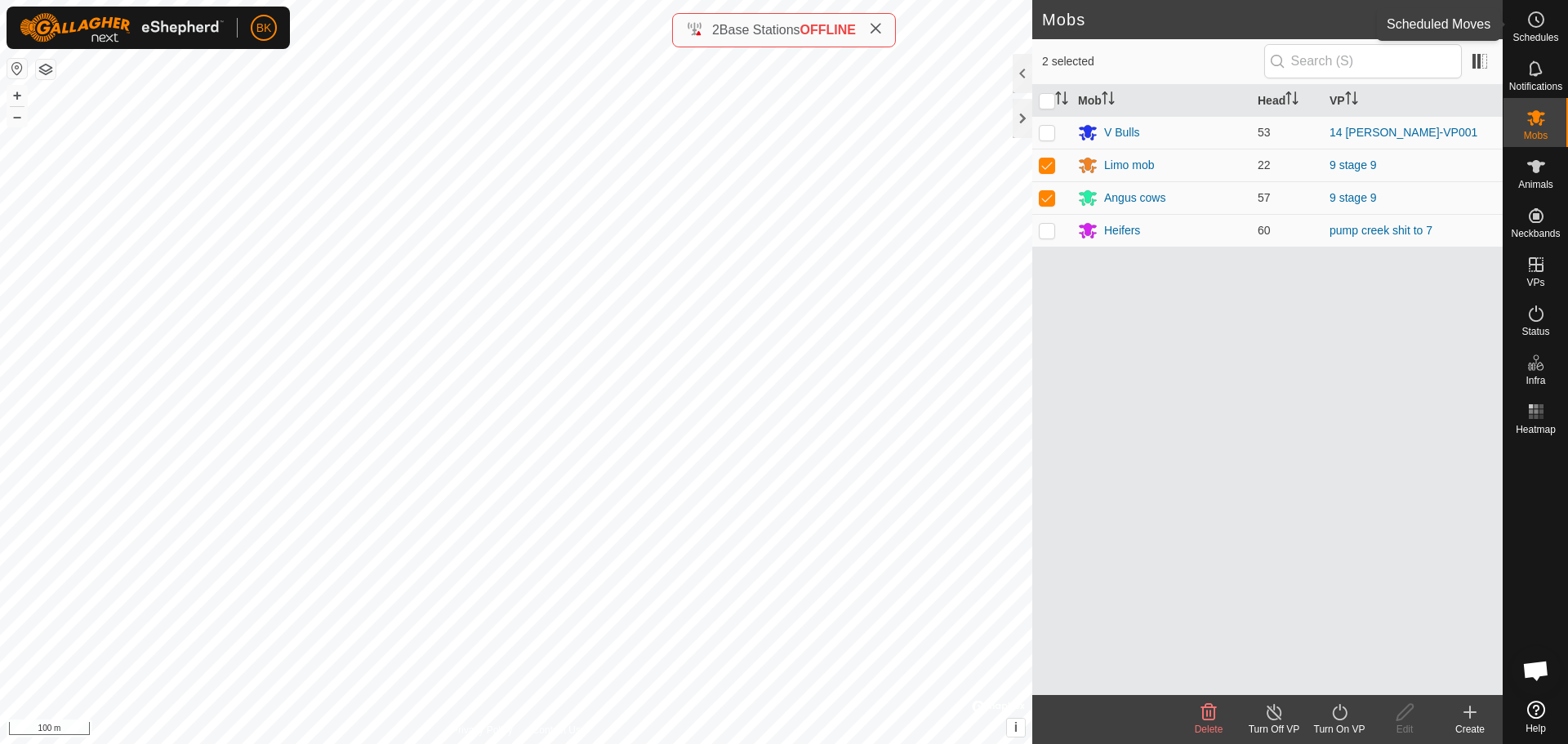
click at [1546, 31] on es-schedule-vp-svg-icon at bounding box center [1536, 19] width 30 height 26
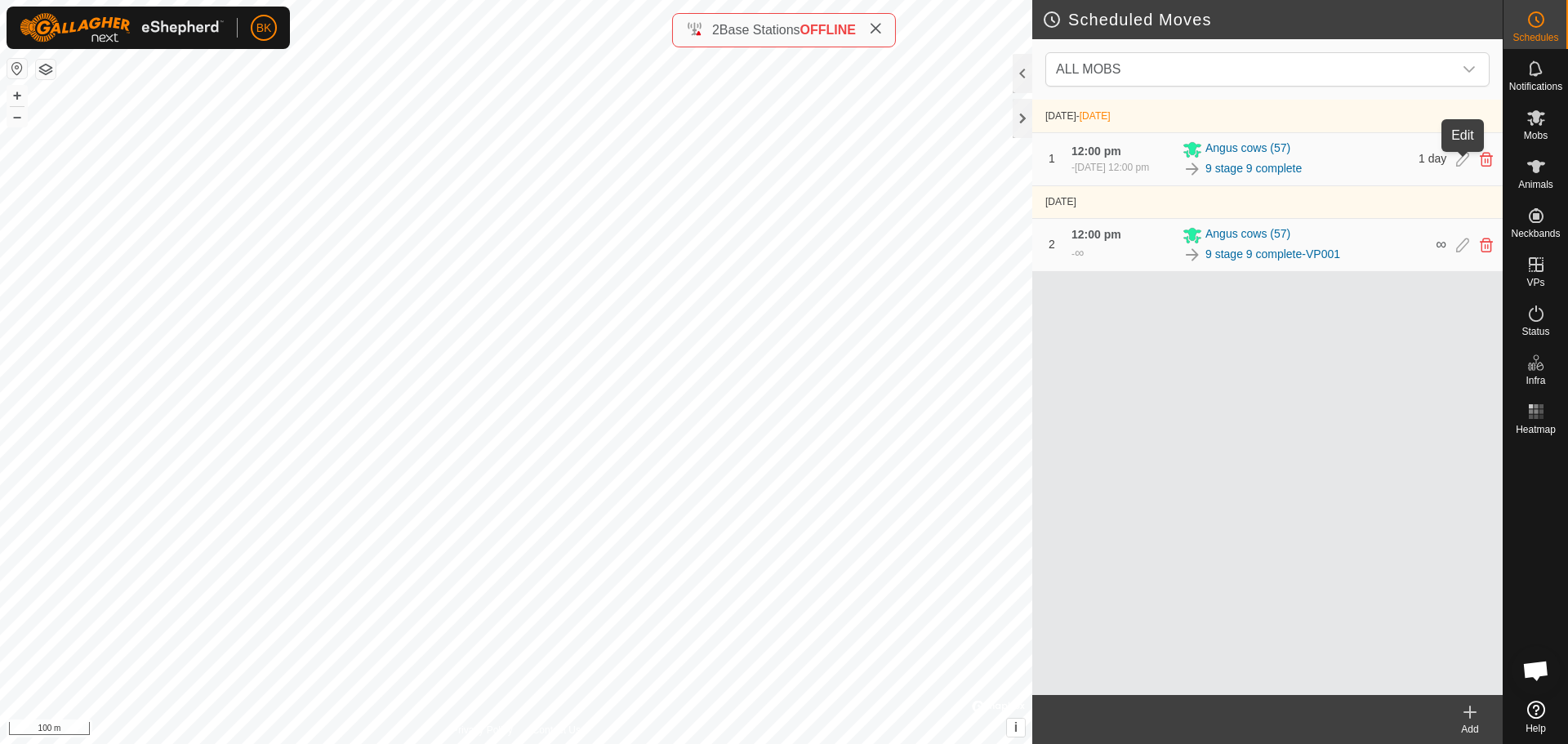
click at [1464, 159] on icon at bounding box center [1463, 159] width 13 height 14
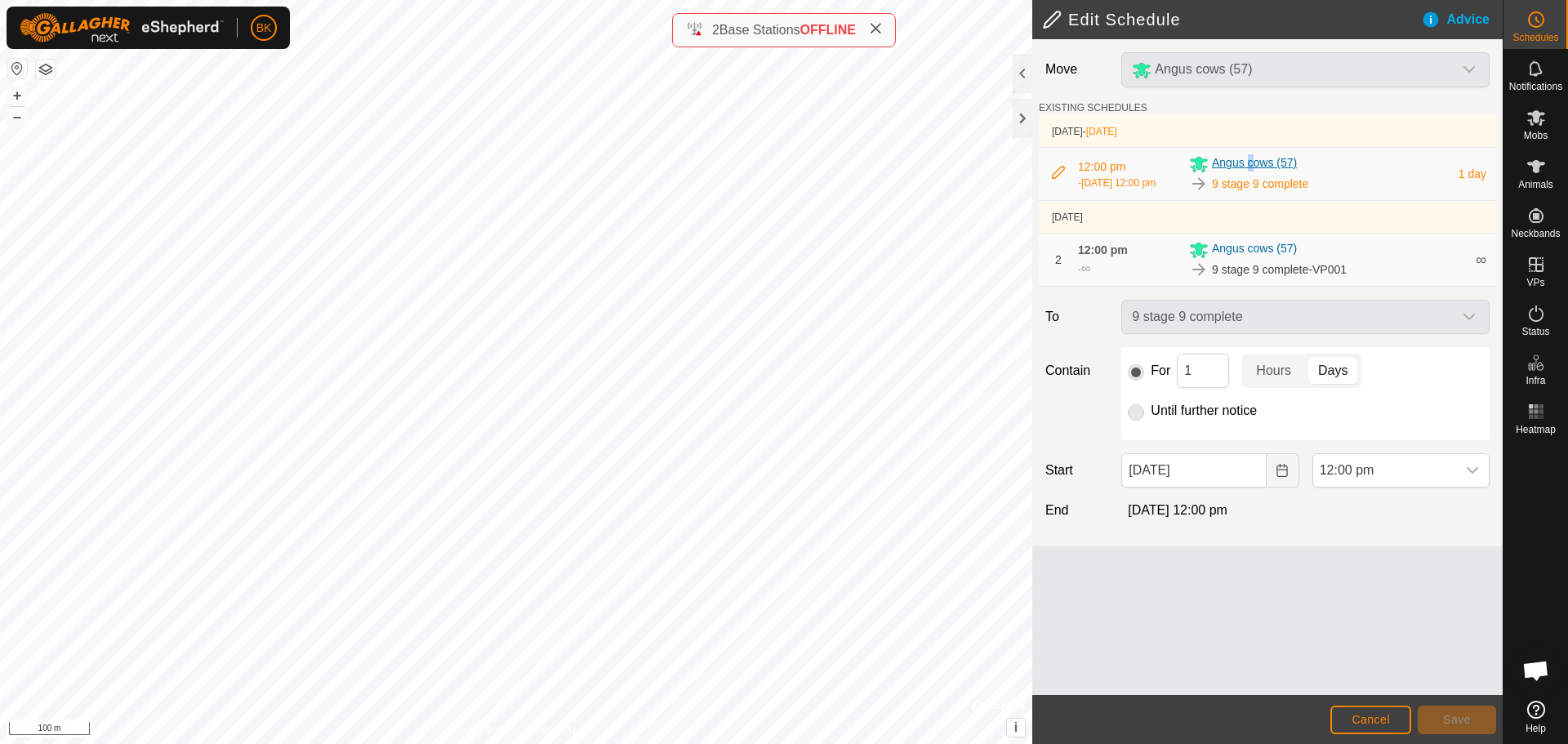
click at [1252, 166] on span "Angus cows (57)" at bounding box center [1255, 164] width 85 height 20
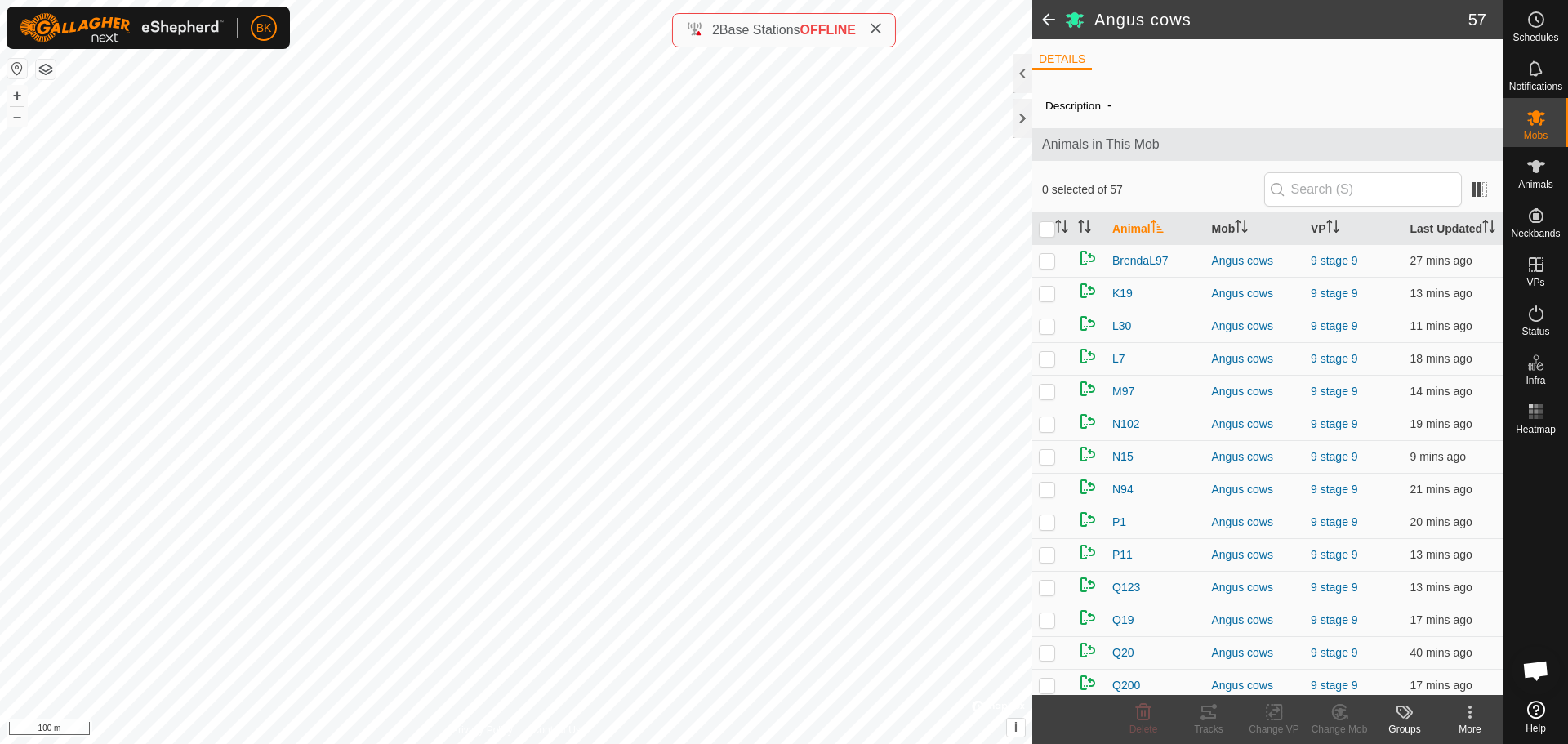
click at [1046, 20] on span at bounding box center [1049, 19] width 32 height 39
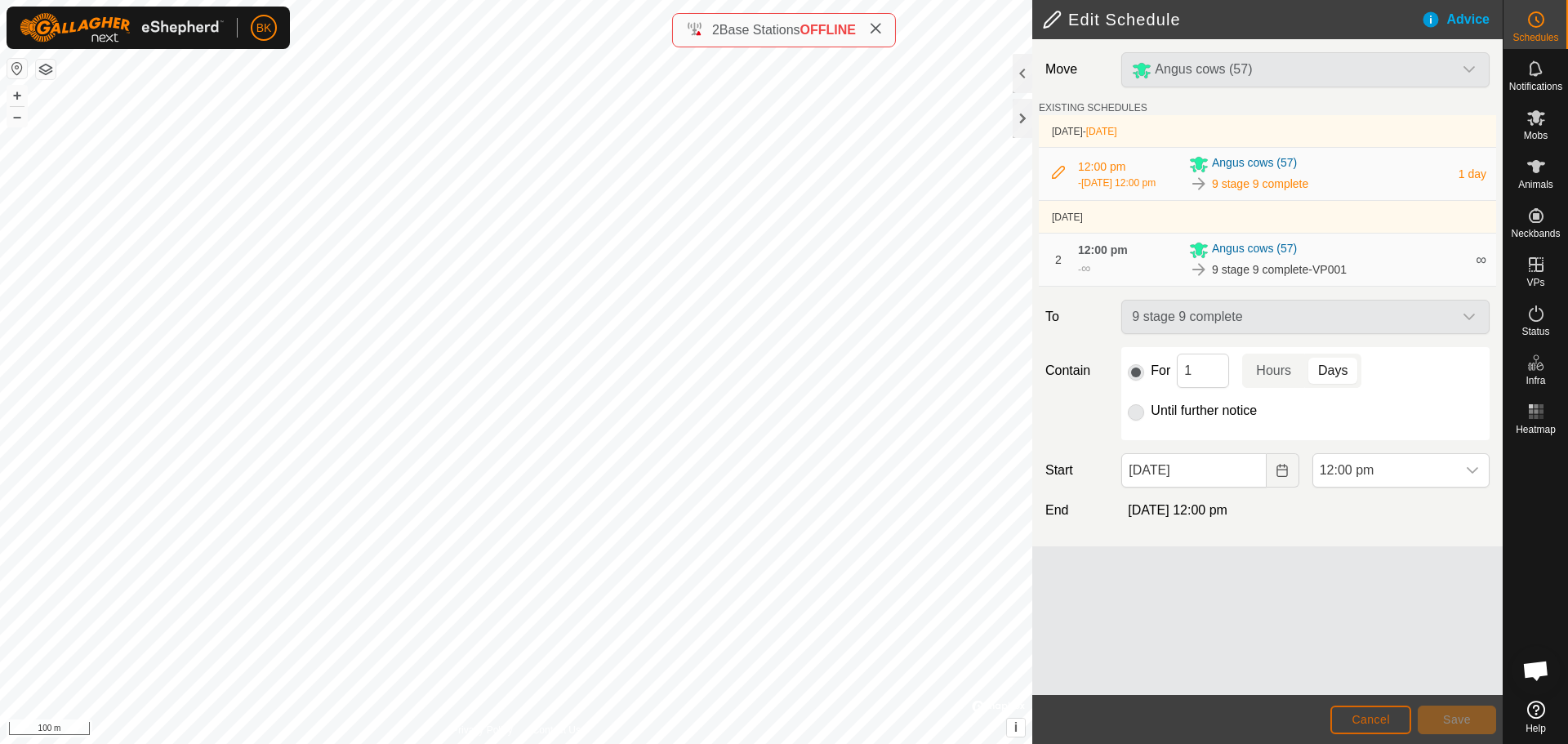
click at [1397, 726] on button "Cancel" at bounding box center [1371, 720] width 81 height 29
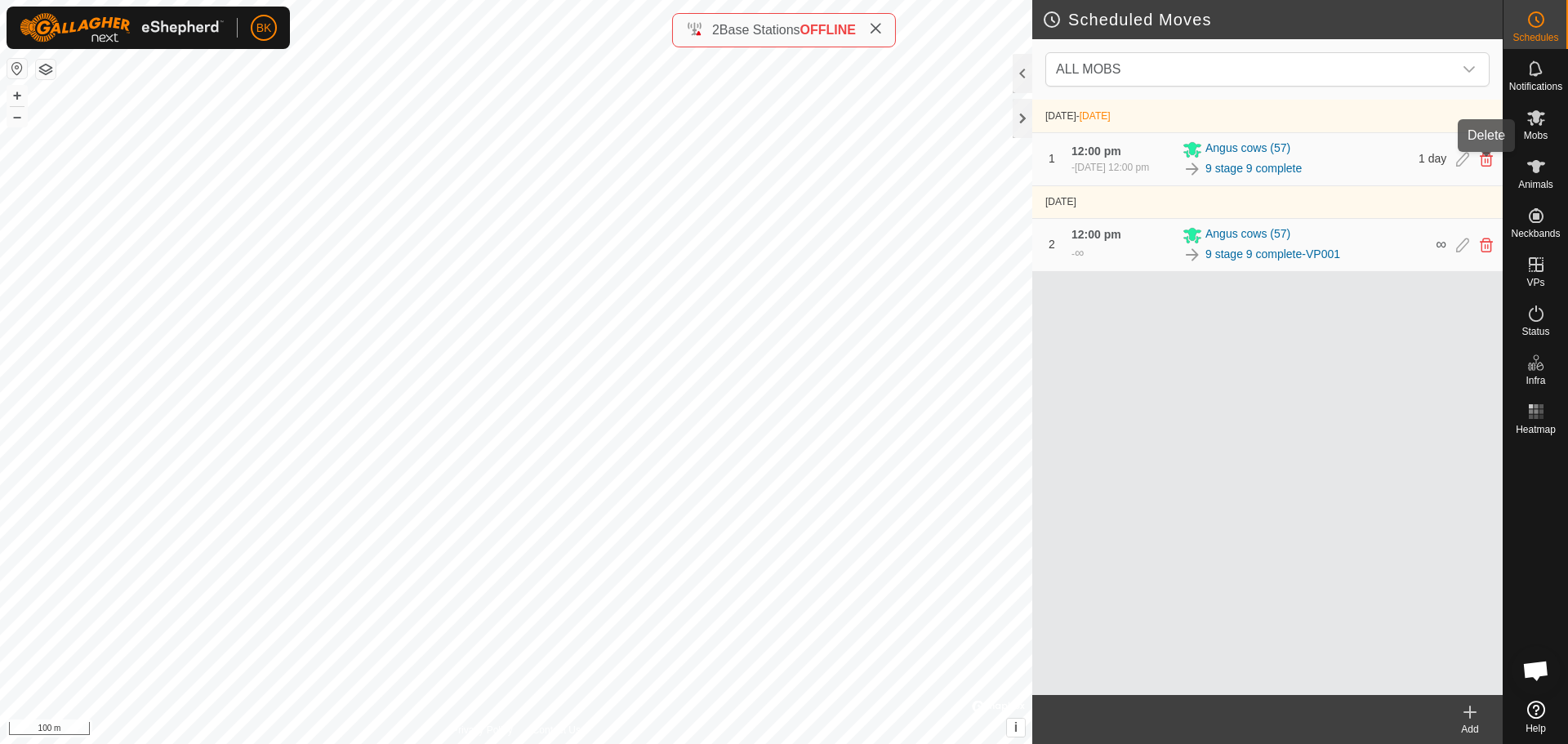
click at [1489, 159] on icon at bounding box center [1487, 159] width 13 height 14
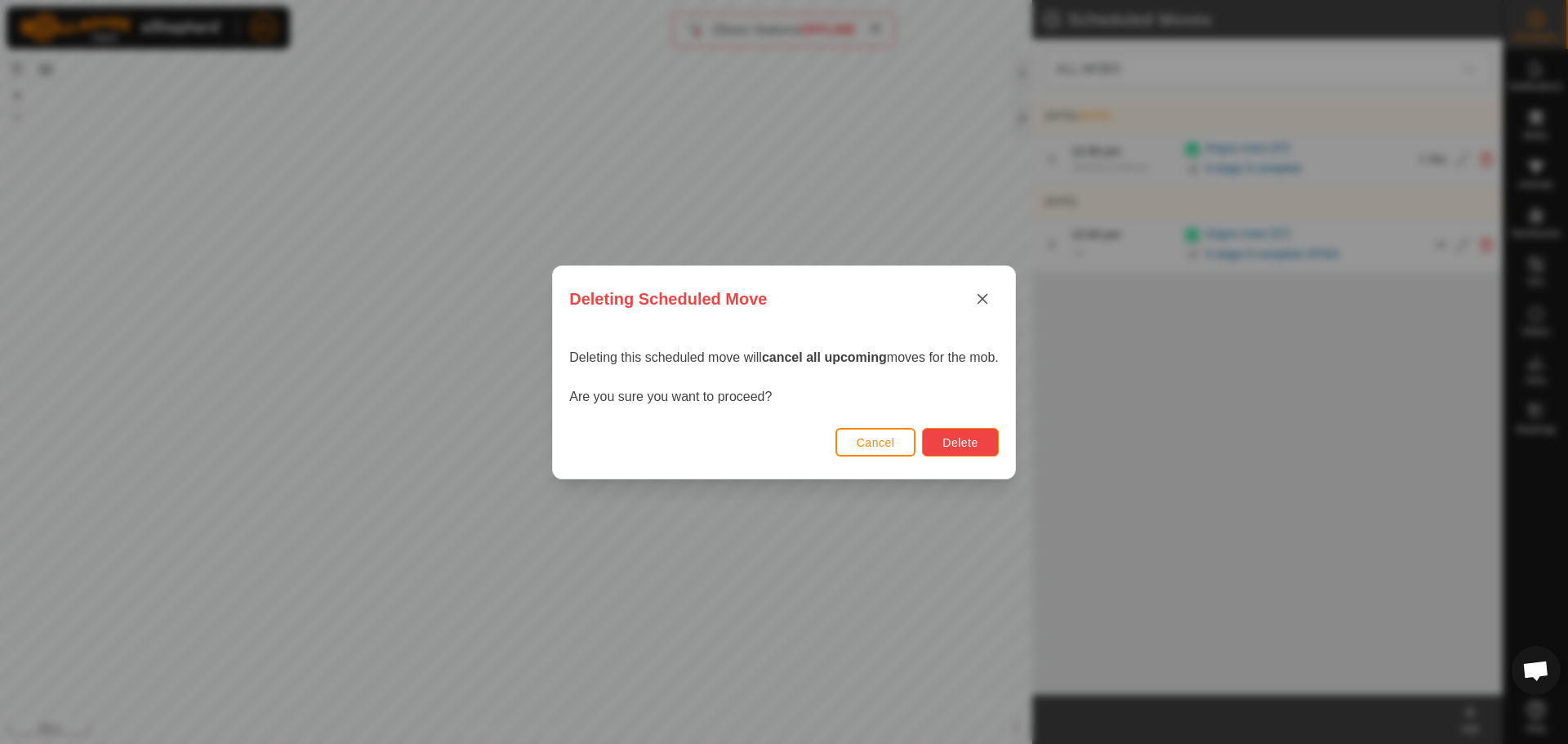
click at [949, 440] on span "Delete" at bounding box center [959, 442] width 35 height 13
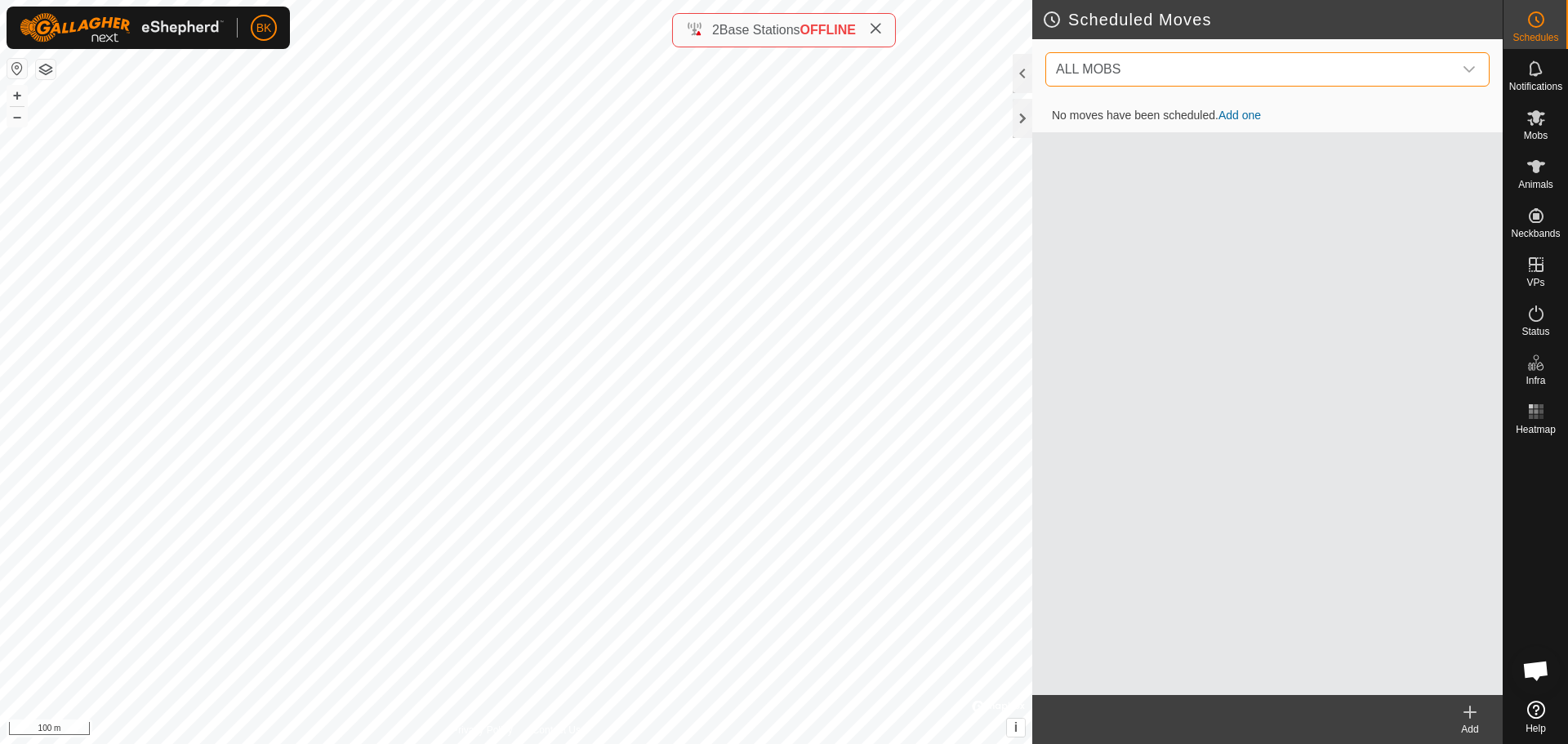
click at [1274, 69] on span "ALL MOBS" at bounding box center [1251, 70] width 403 height 32
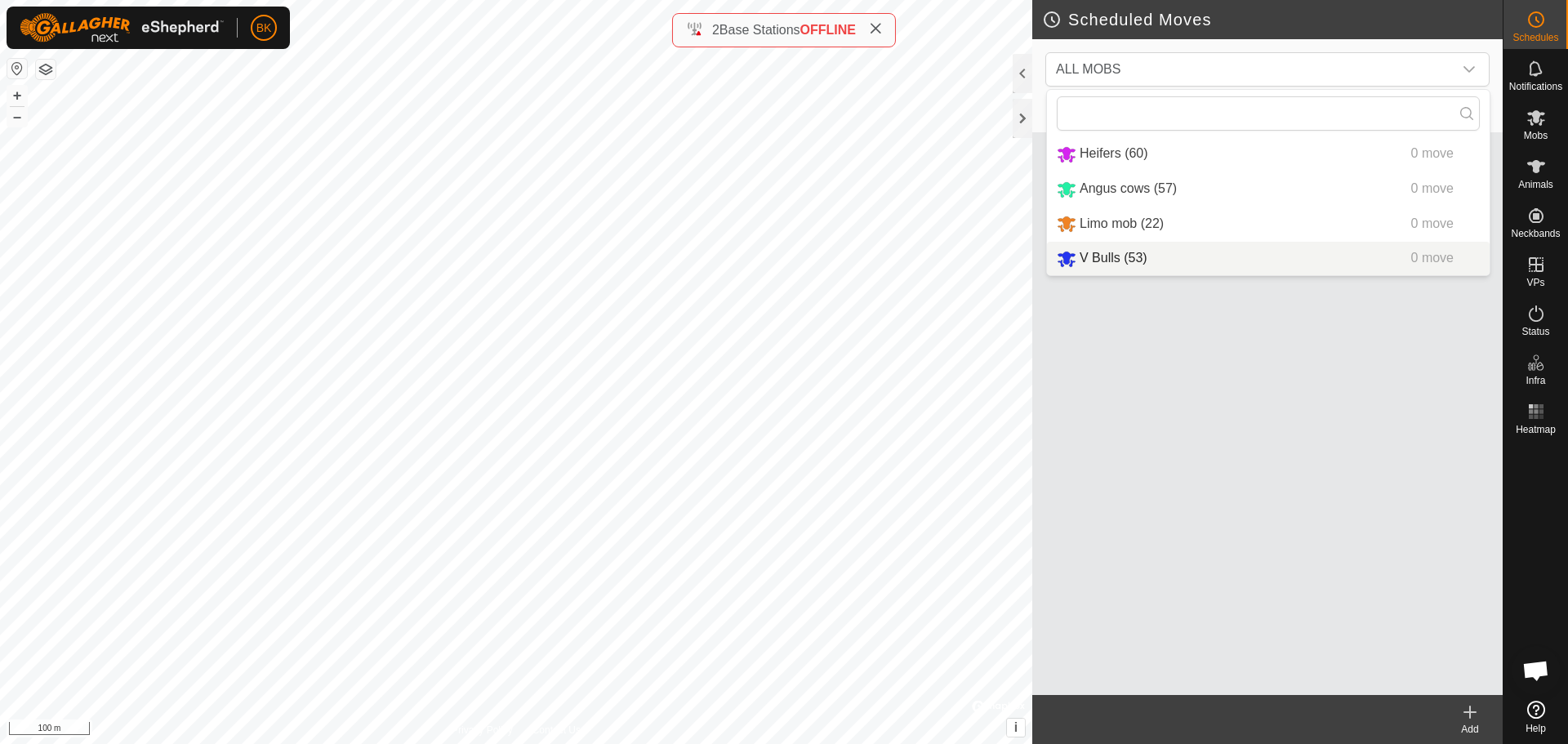
click at [1195, 375] on div "No moves have been scheduled. Add one" at bounding box center [1268, 396] width 470 height 595
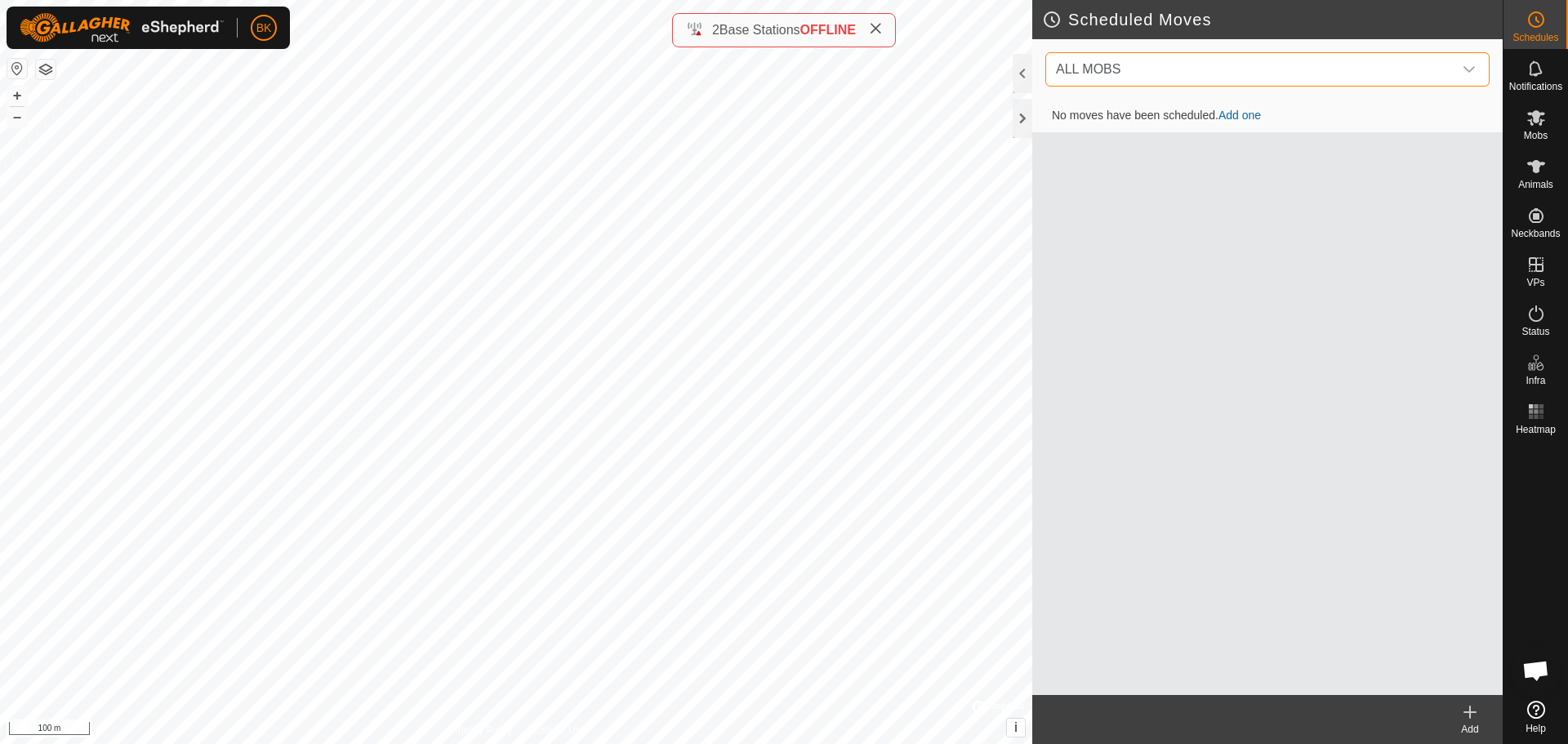
click at [1398, 59] on span "ALL MOBS" at bounding box center [1251, 70] width 403 height 32
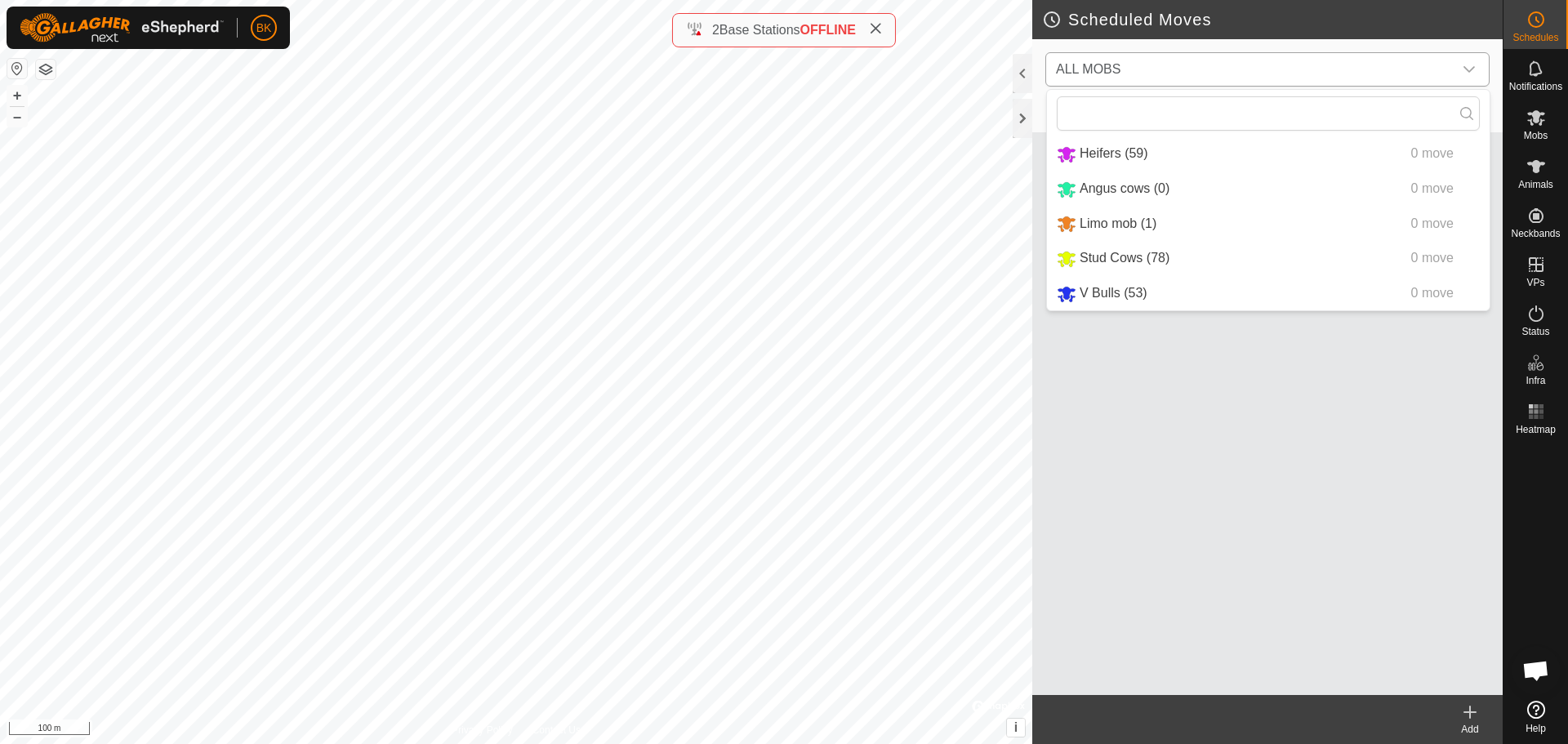
click at [1151, 256] on li "Stud Cows (78) 0 move" at bounding box center [1268, 258] width 442 height 33
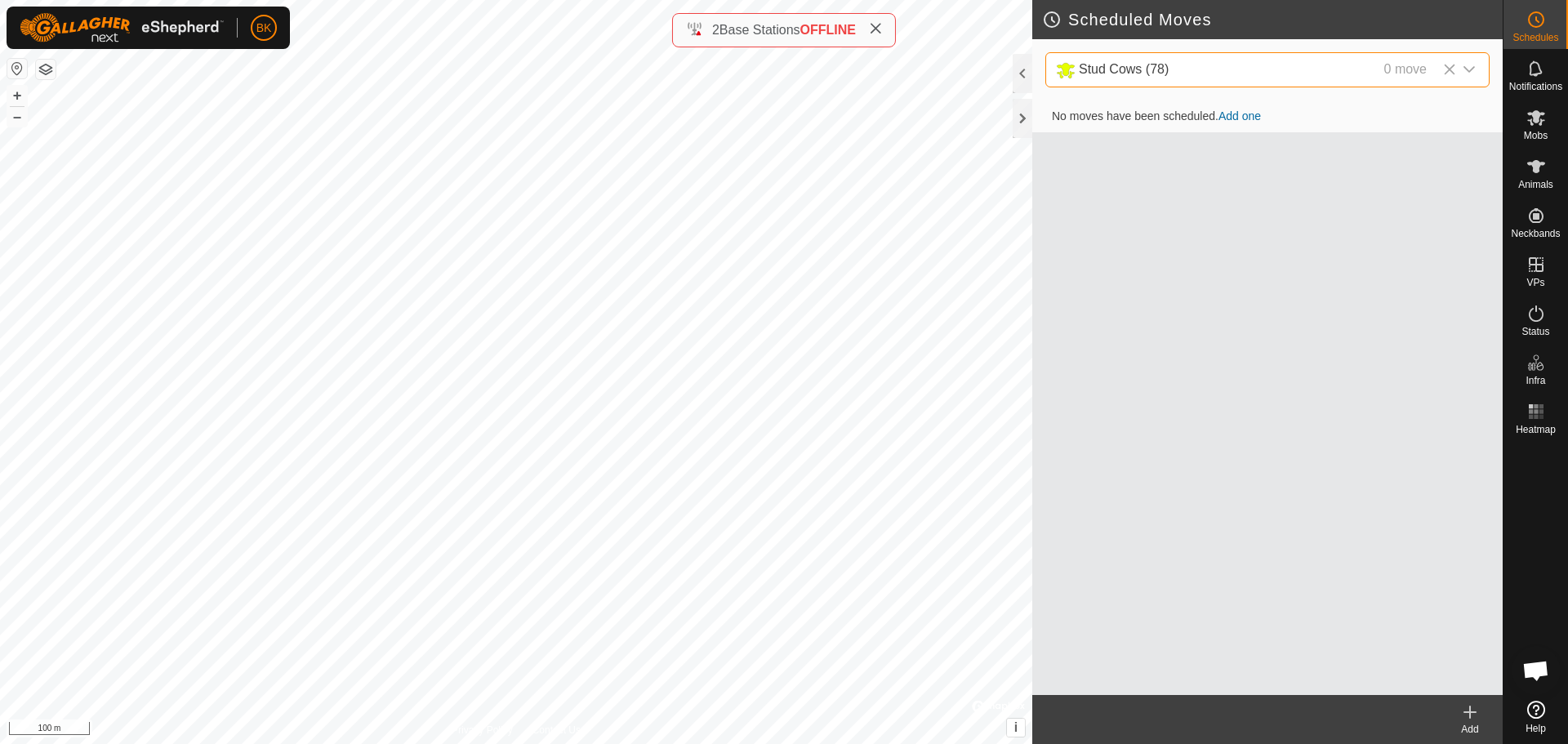
click at [1252, 117] on link "Add one" at bounding box center [1239, 117] width 42 height 13
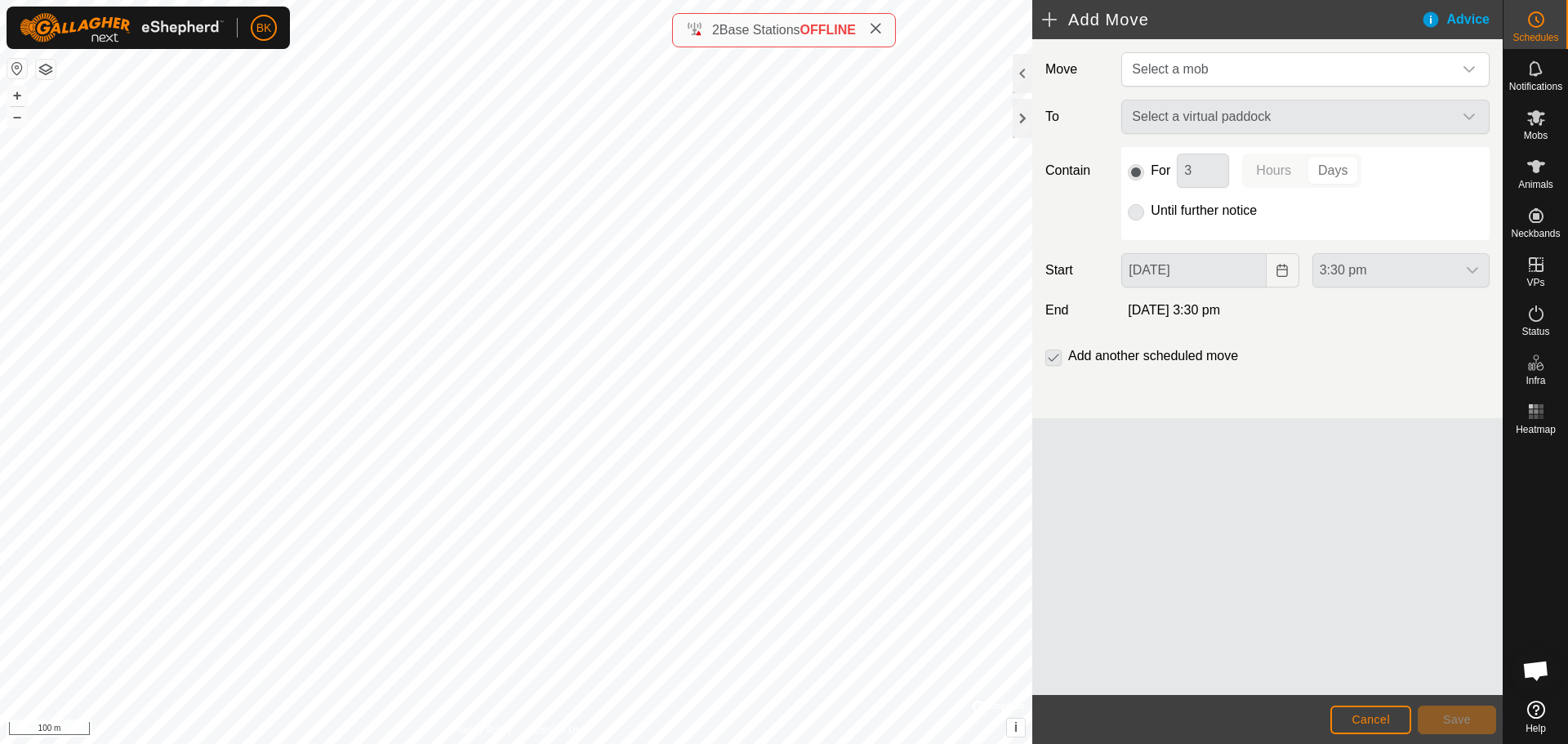
click at [1196, 126] on div "Select a virtual paddock" at bounding box center [1305, 117] width 381 height 34
click at [1288, 68] on span "Select a mob" at bounding box center [1289, 70] width 328 height 32
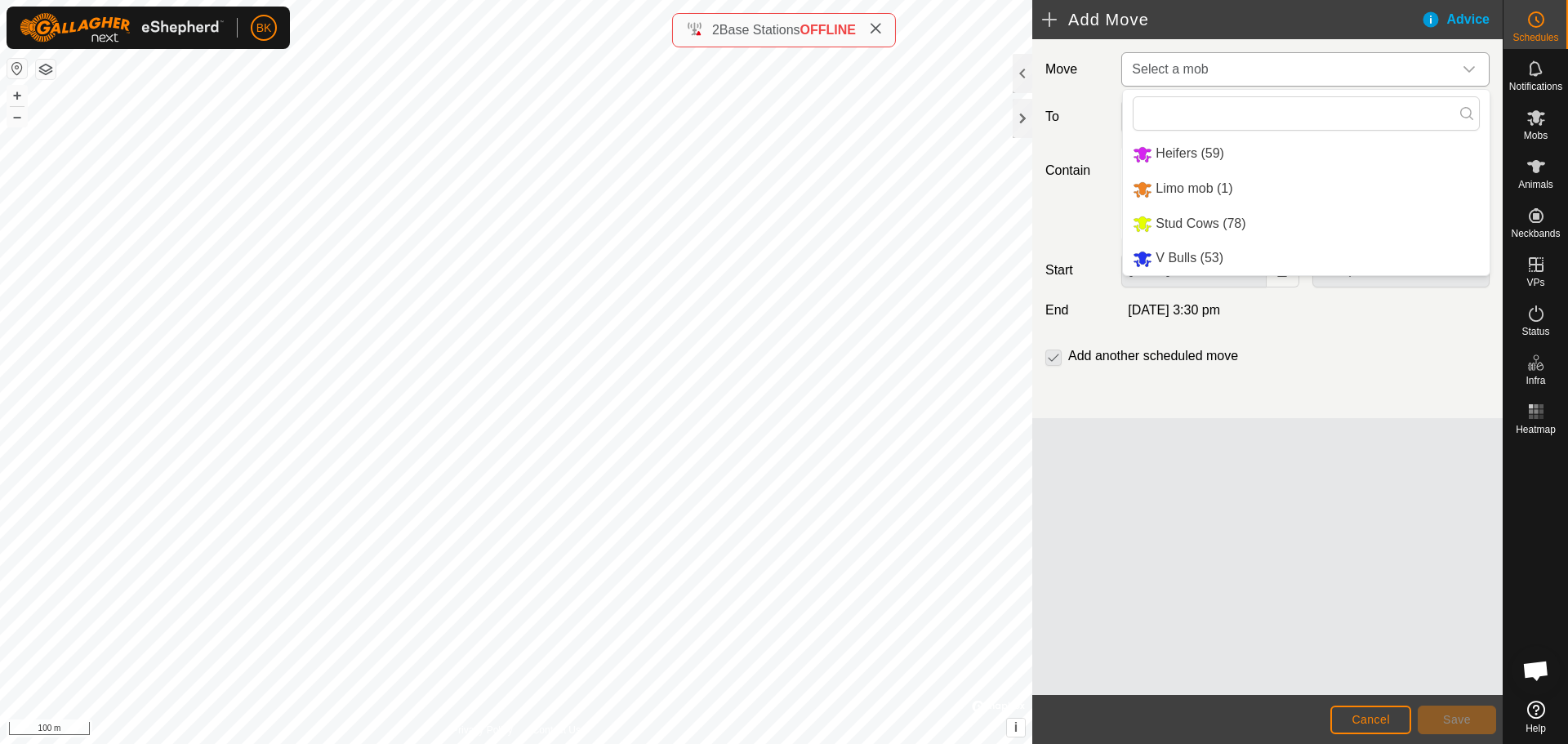
click at [1217, 212] on li "Stud Cows (78)" at bounding box center [1306, 223] width 367 height 33
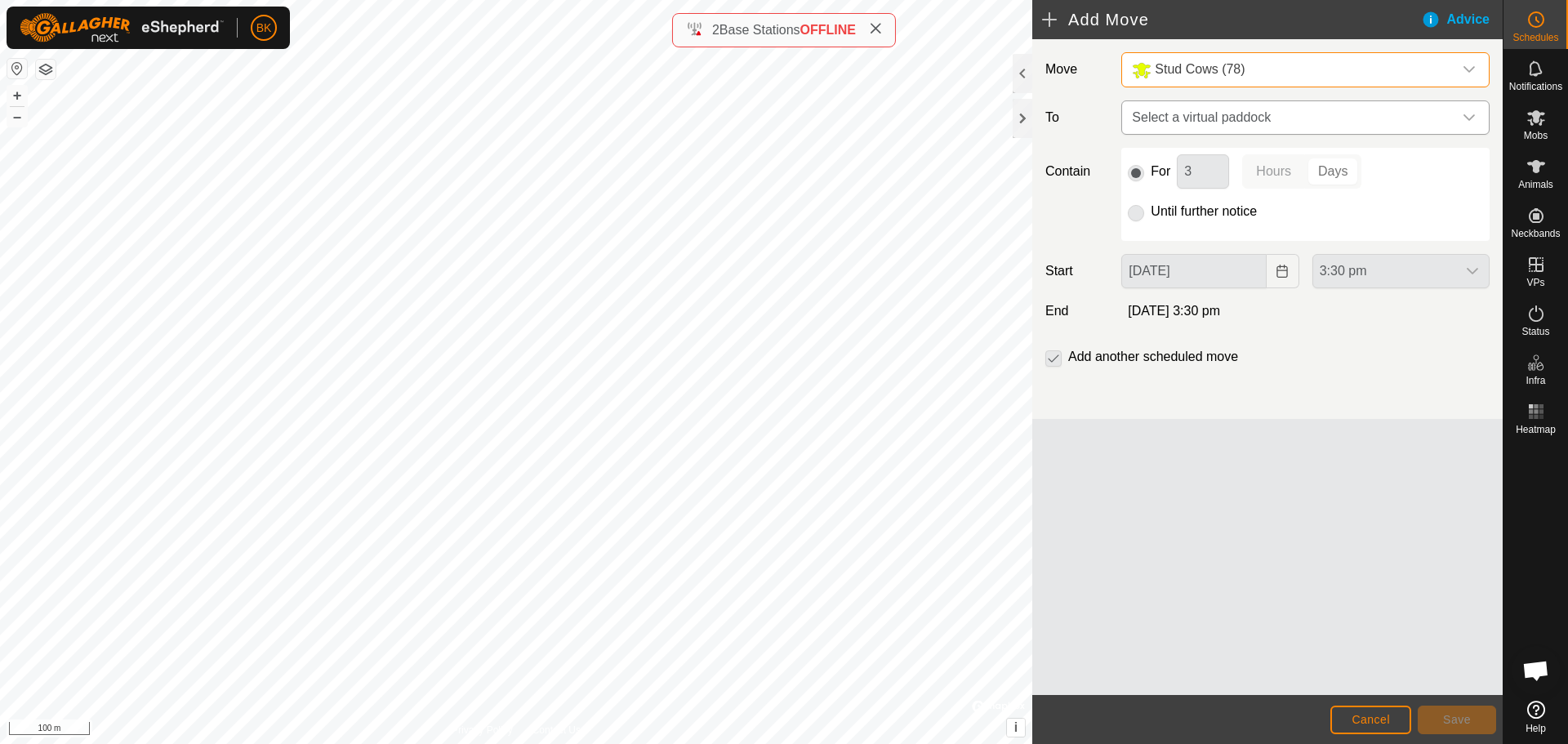
click at [1243, 126] on span "Select a virtual paddock" at bounding box center [1289, 117] width 328 height 32
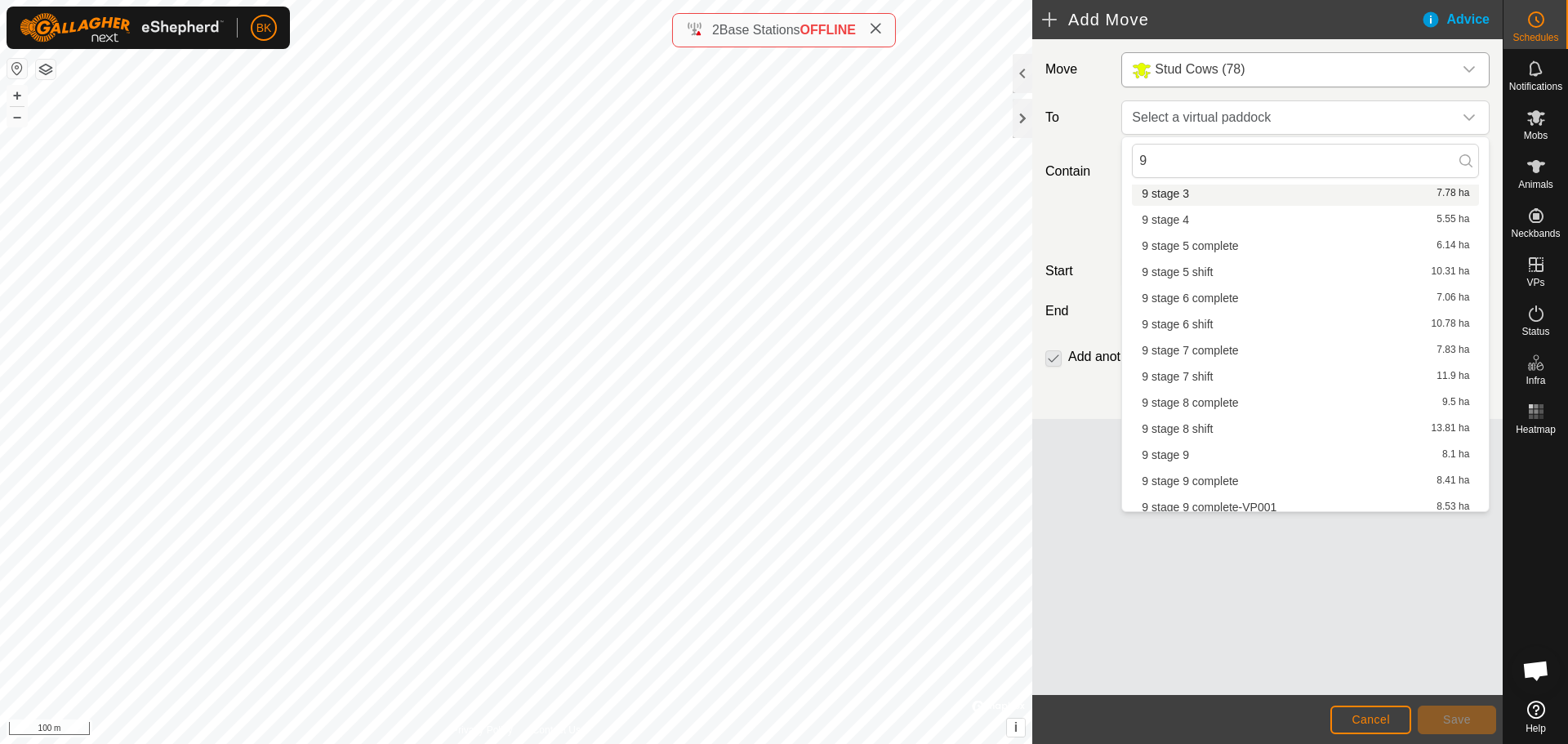
scroll to position [437, 0]
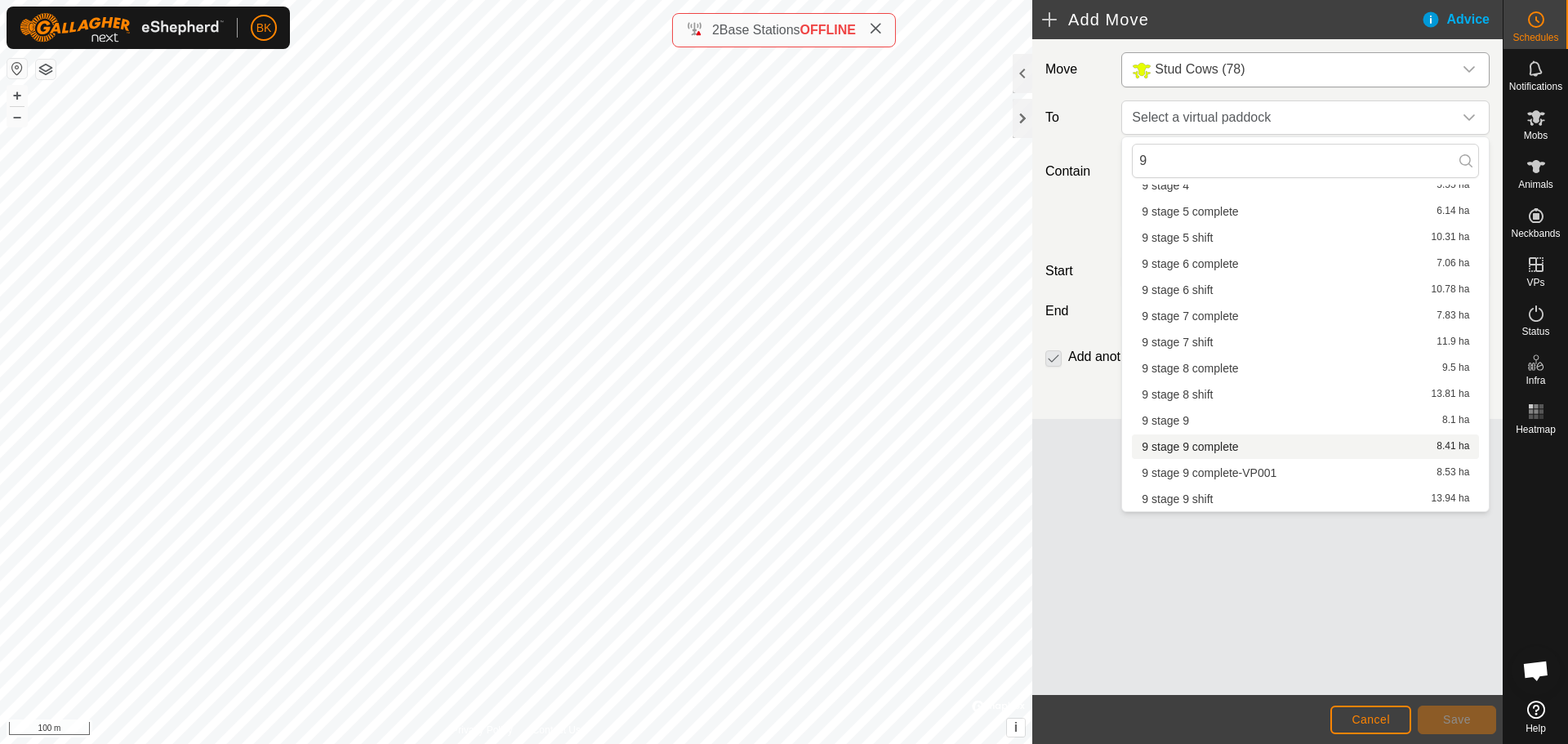
type input "9"
click at [1240, 444] on li "9 stage 9 complete 8.41 ha" at bounding box center [1305, 447] width 347 height 25
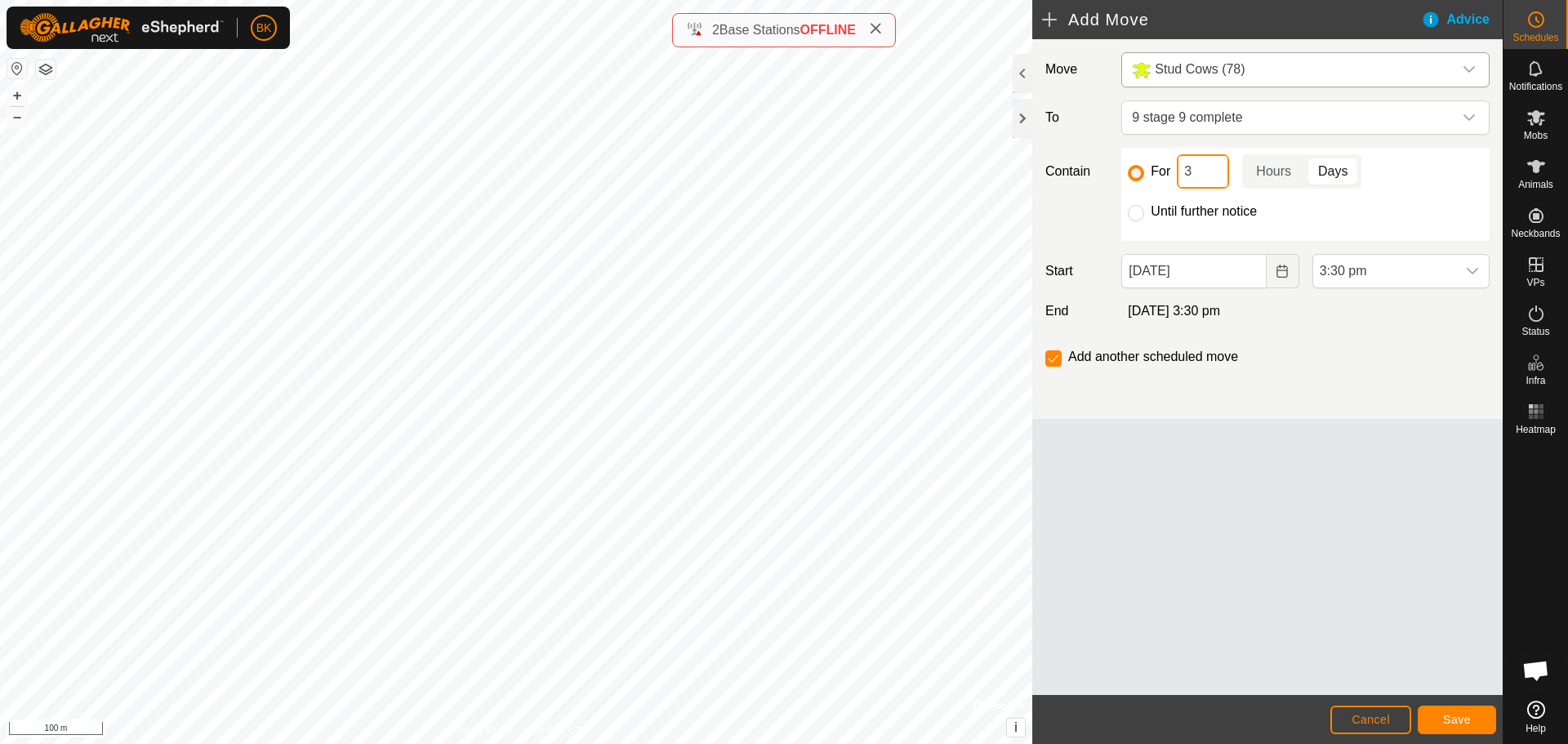
click at [1202, 164] on input "3" at bounding box center [1203, 172] width 53 height 34
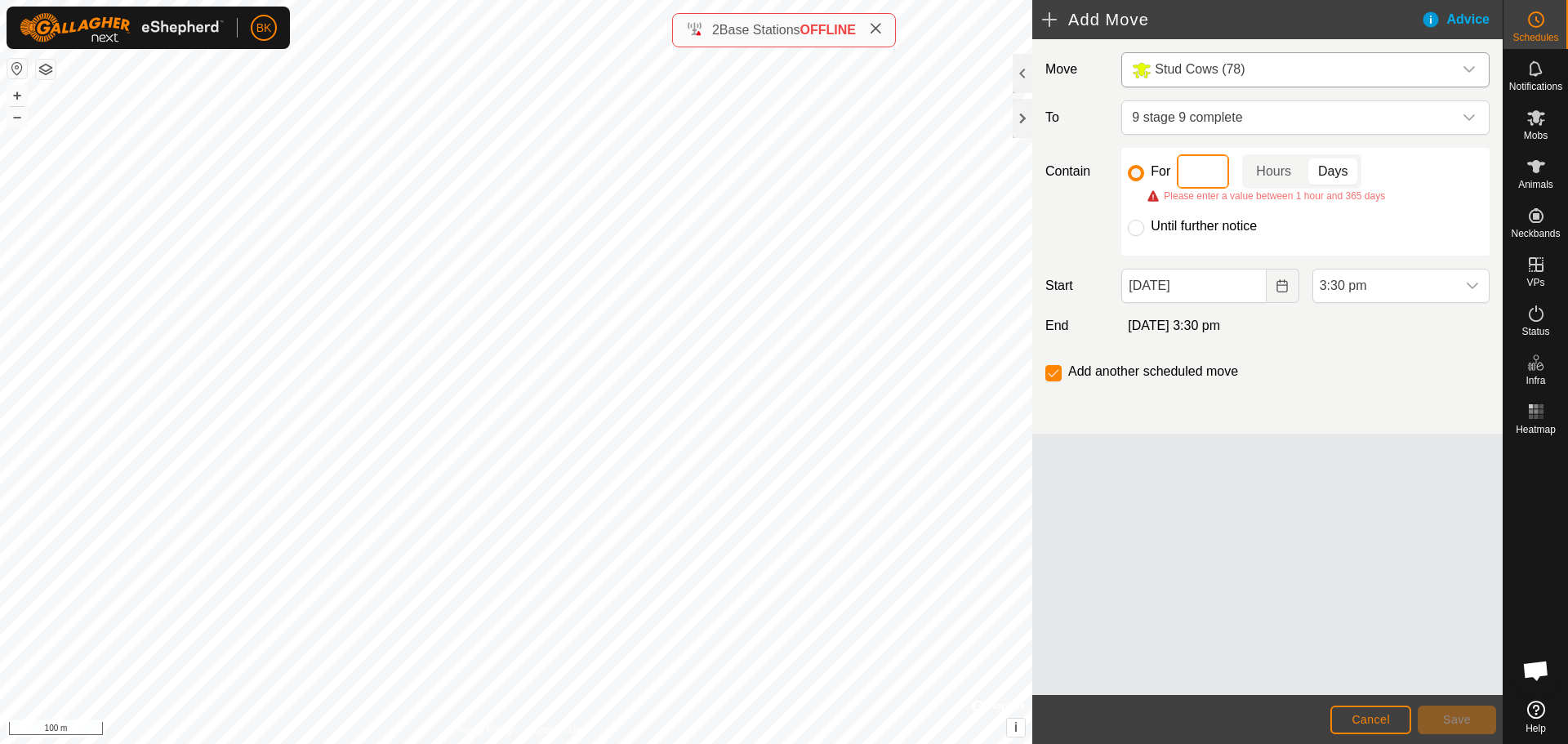
type input "1"
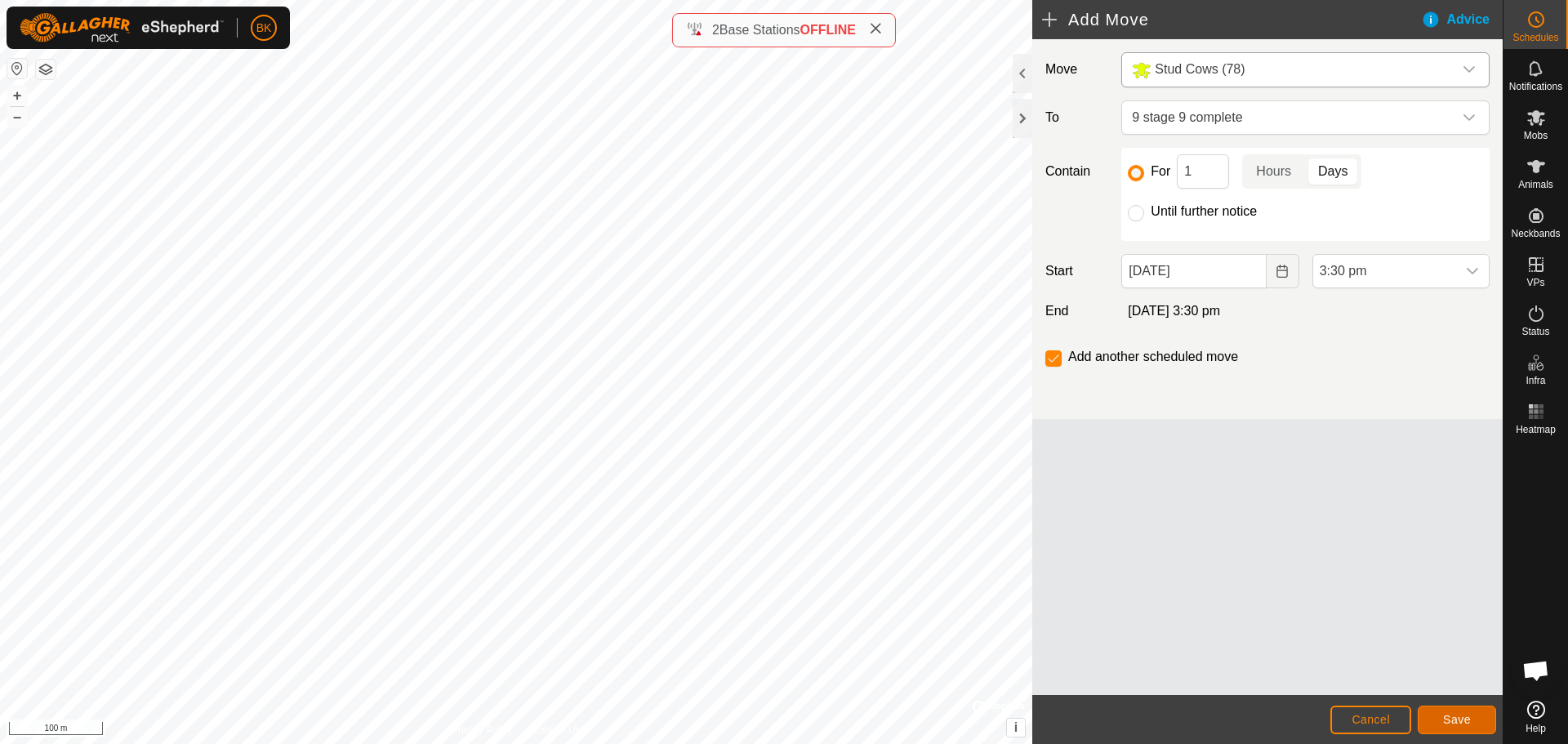
click at [1443, 717] on button "Save" at bounding box center [1457, 720] width 78 height 29
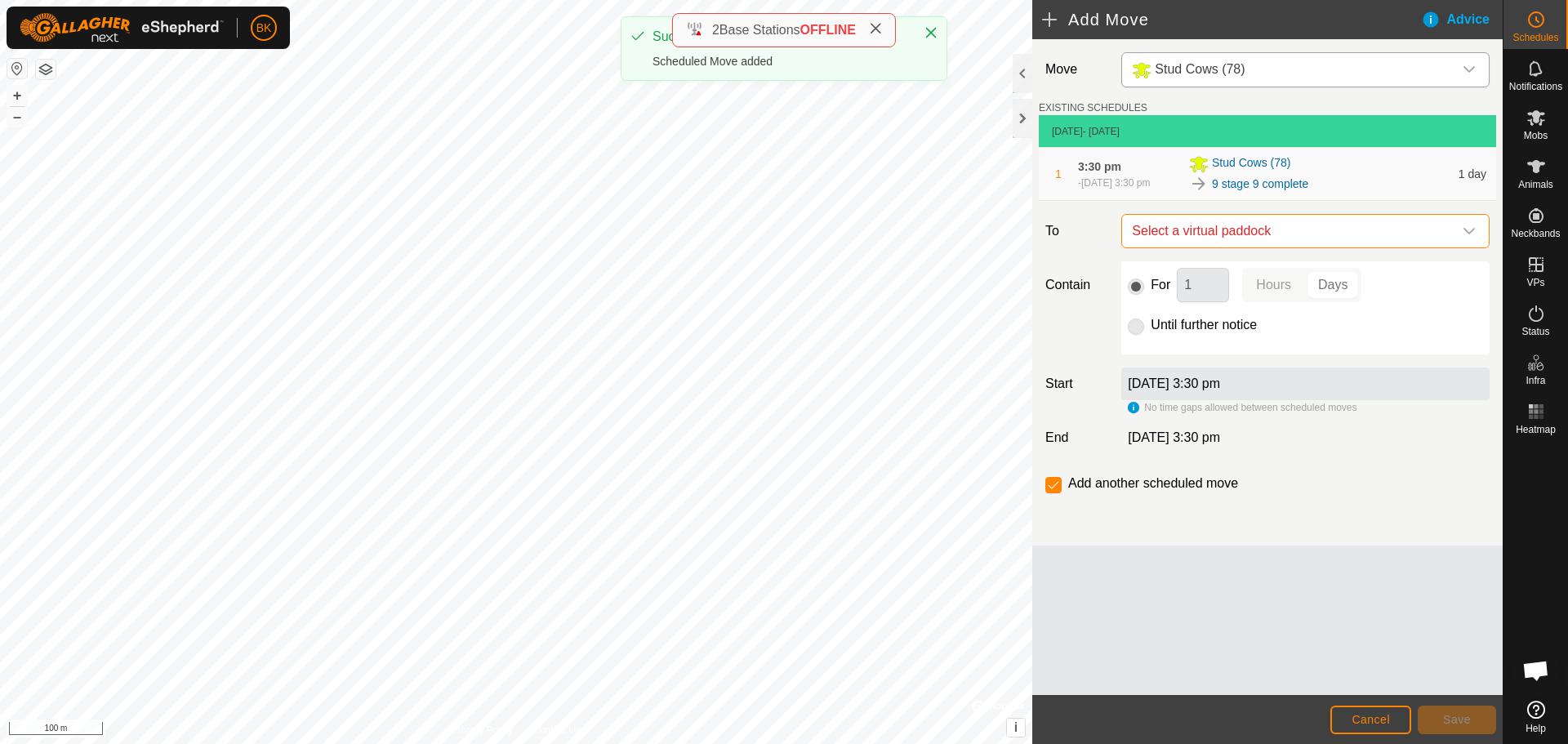
click at [1291, 239] on span "Select a virtual paddock" at bounding box center [1289, 231] width 328 height 32
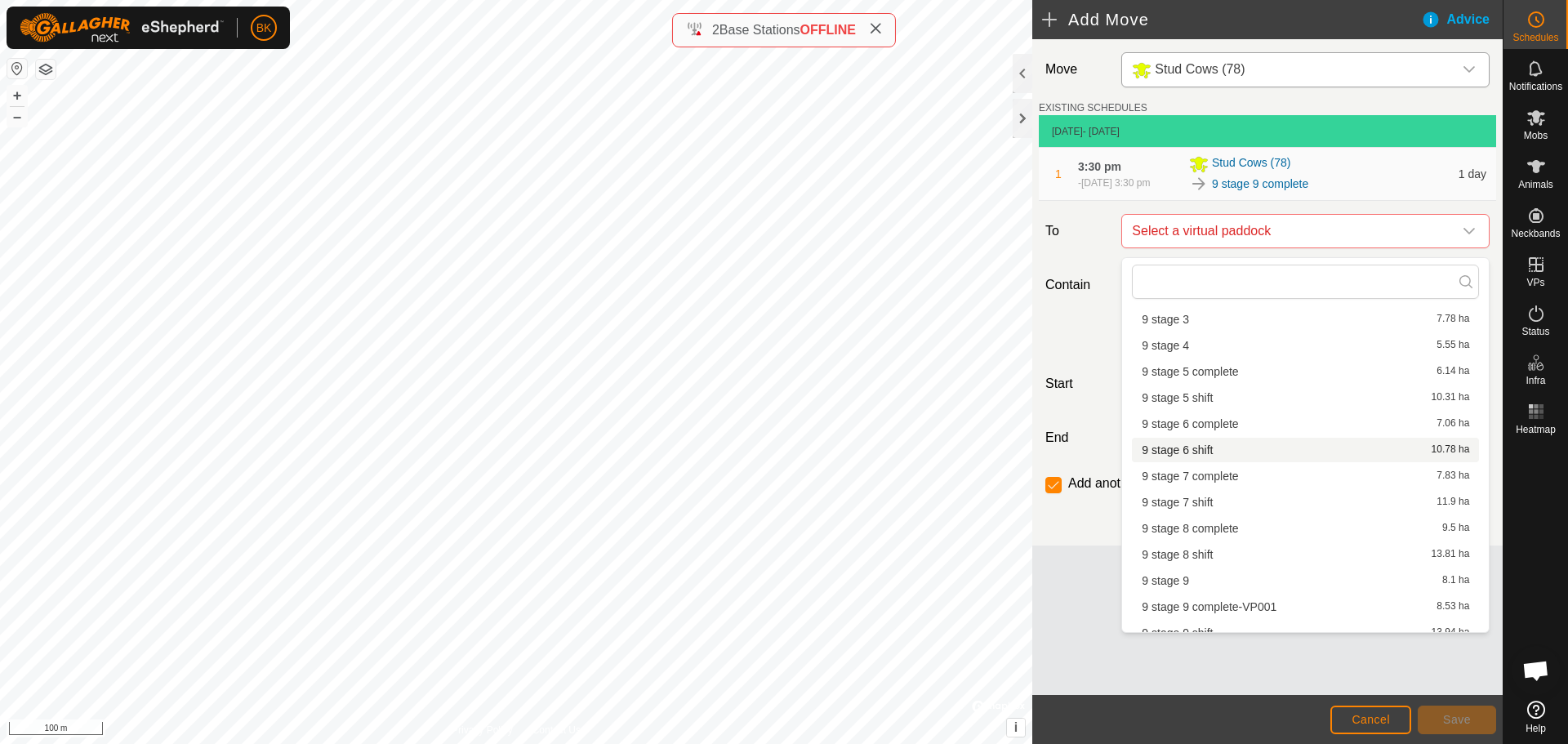
scroll to position [258, 0]
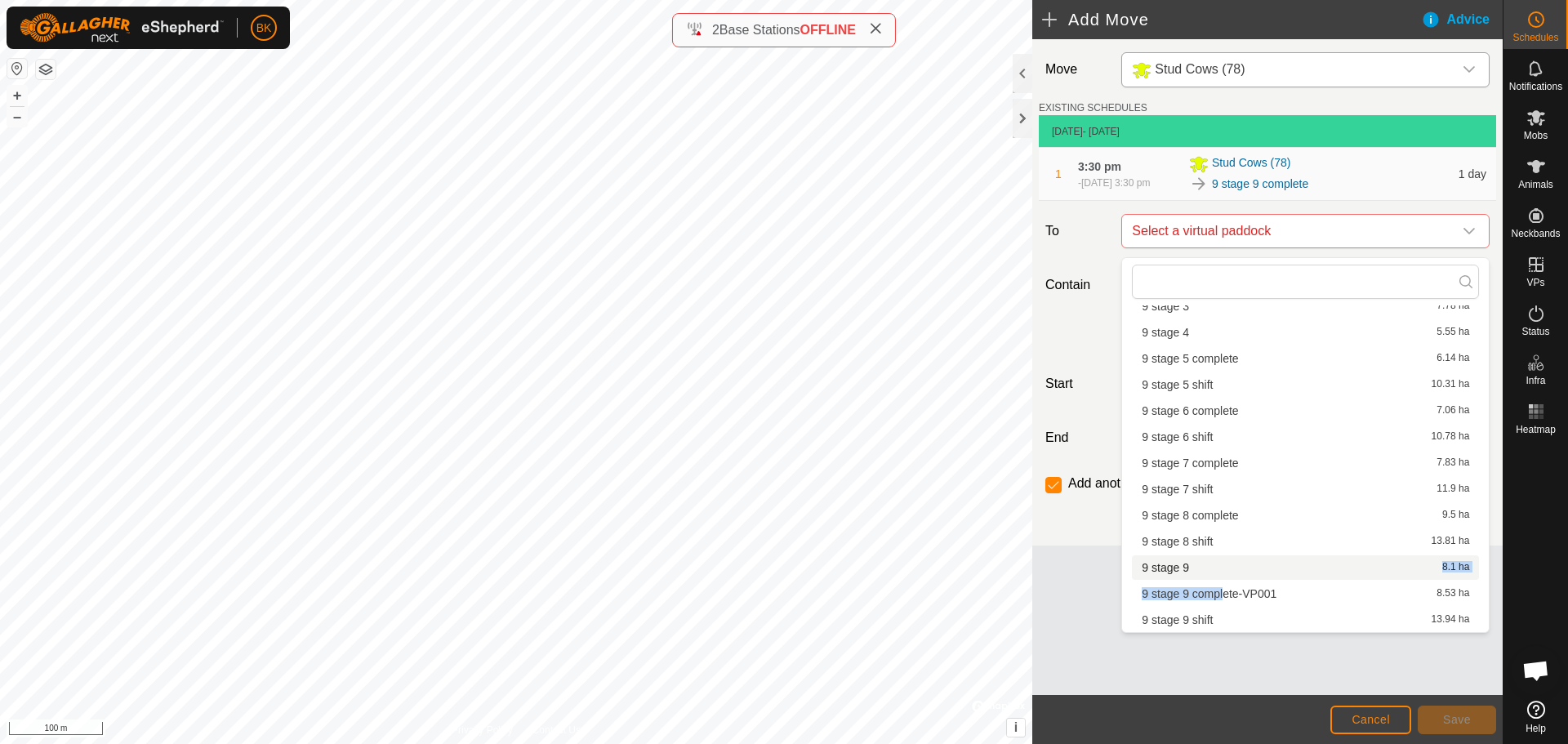
click at [1229, 582] on li "9 stage 9 complete-VP001 8.53 ha" at bounding box center [1305, 594] width 347 height 25
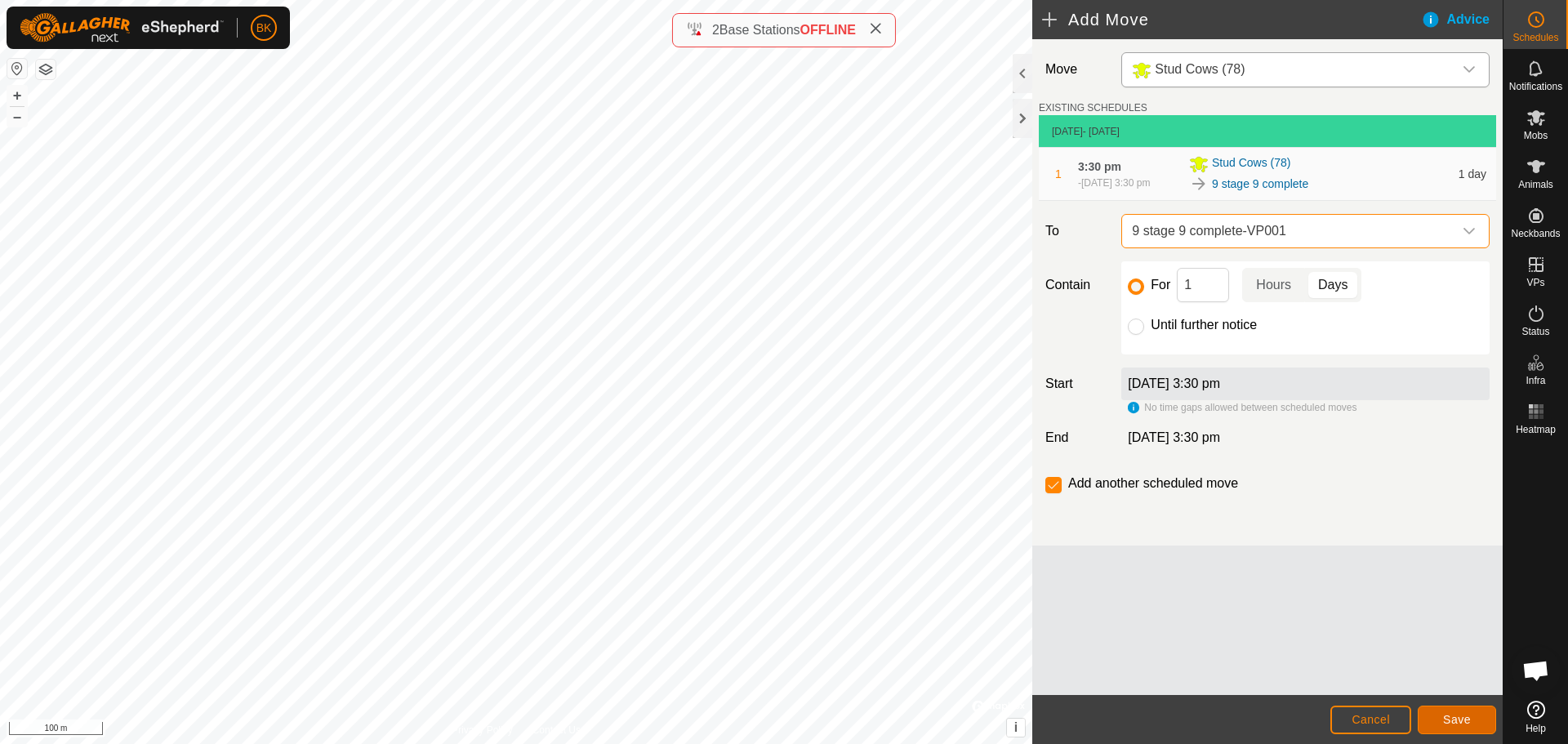
click at [1454, 710] on button "Save" at bounding box center [1457, 720] width 78 height 29
